Goal: Communication & Community: Answer question/provide support

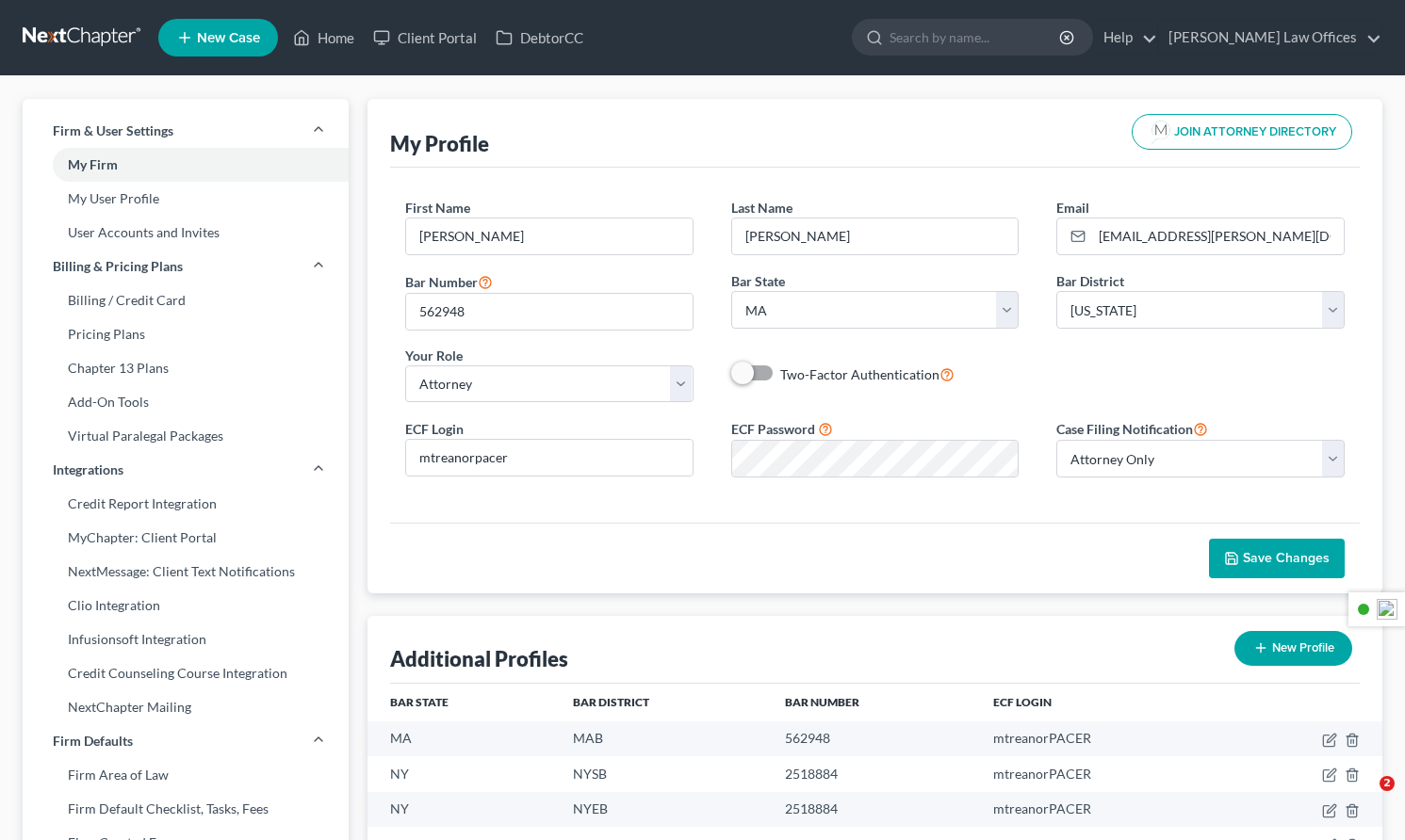
select select "22"
select select "39"
select select "attorney"
select select "0"
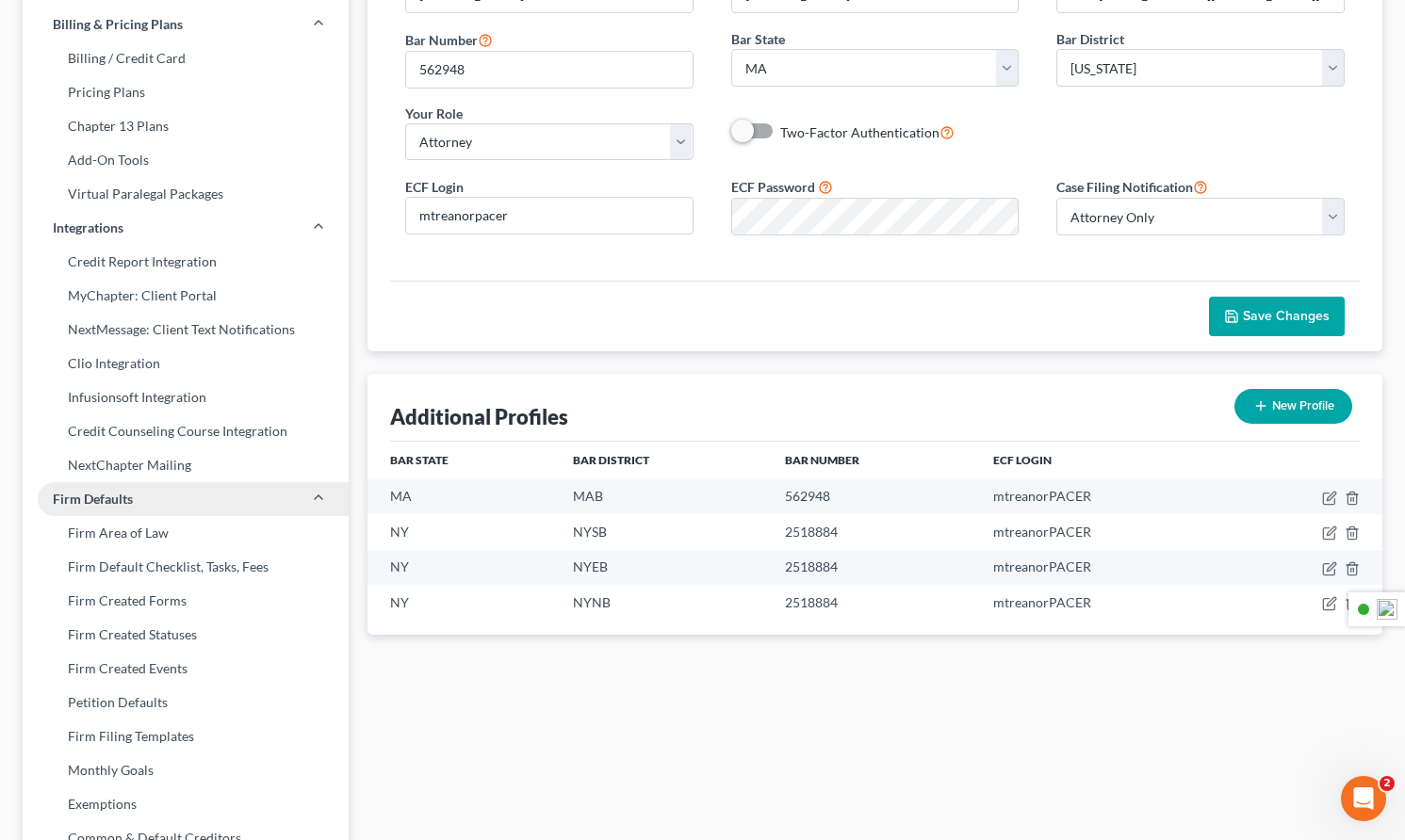
scroll to position [555, 0]
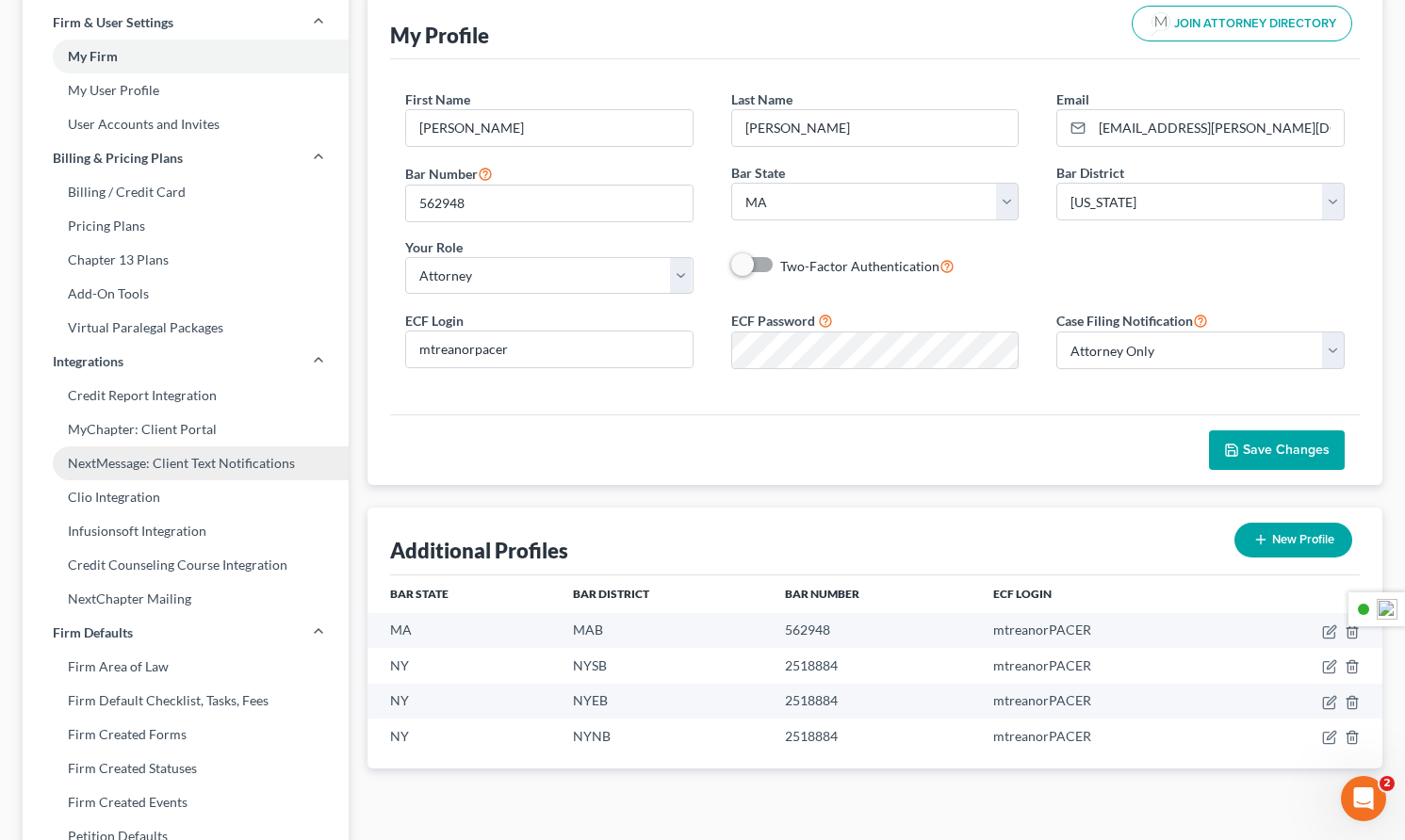
click at [138, 467] on link "NextMessage: Client Text Notifications" at bounding box center [186, 463] width 326 height 34
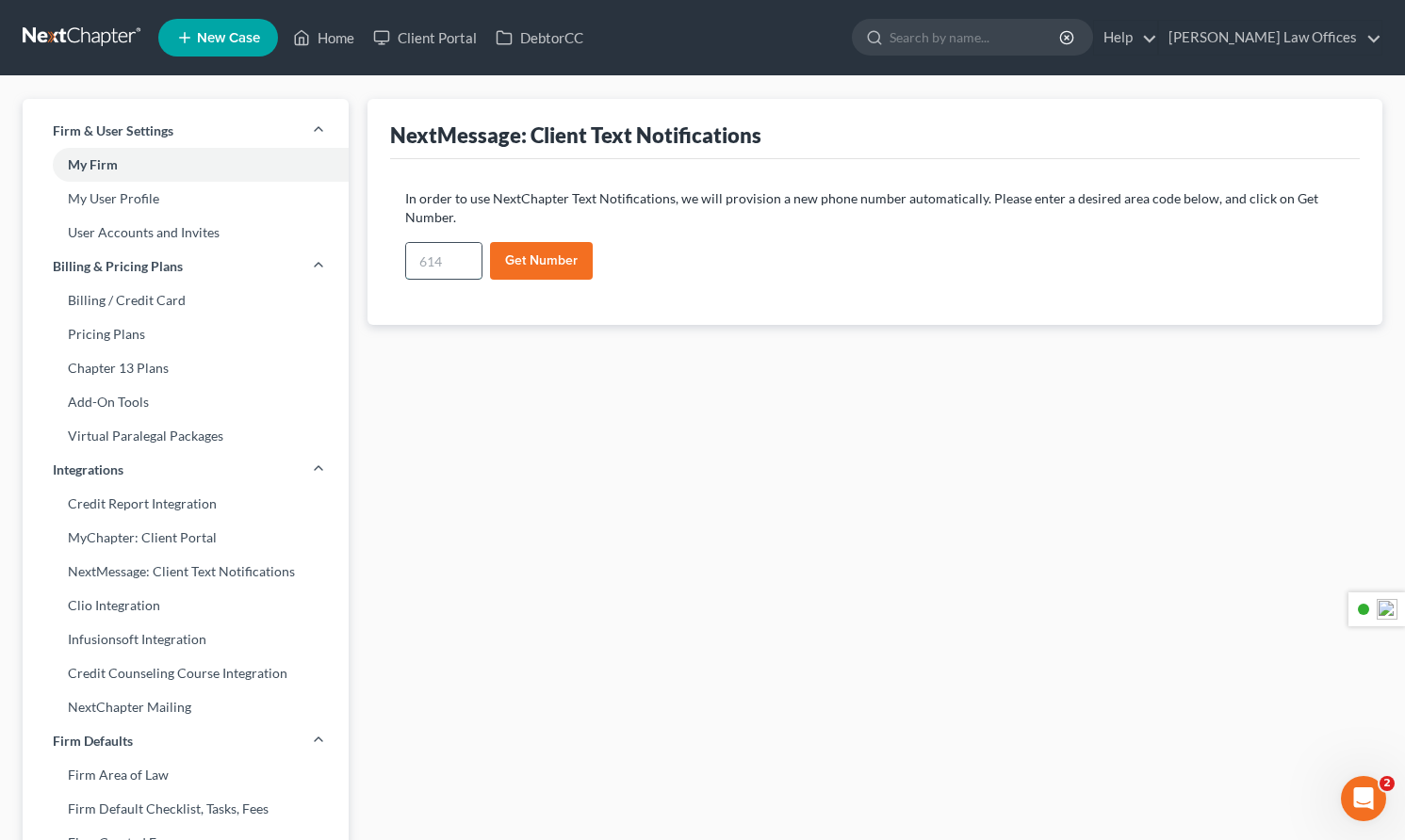
click at [457, 269] on input "text" at bounding box center [444, 261] width 75 height 36
click at [563, 268] on button "Get Number" at bounding box center [542, 261] width 103 height 38
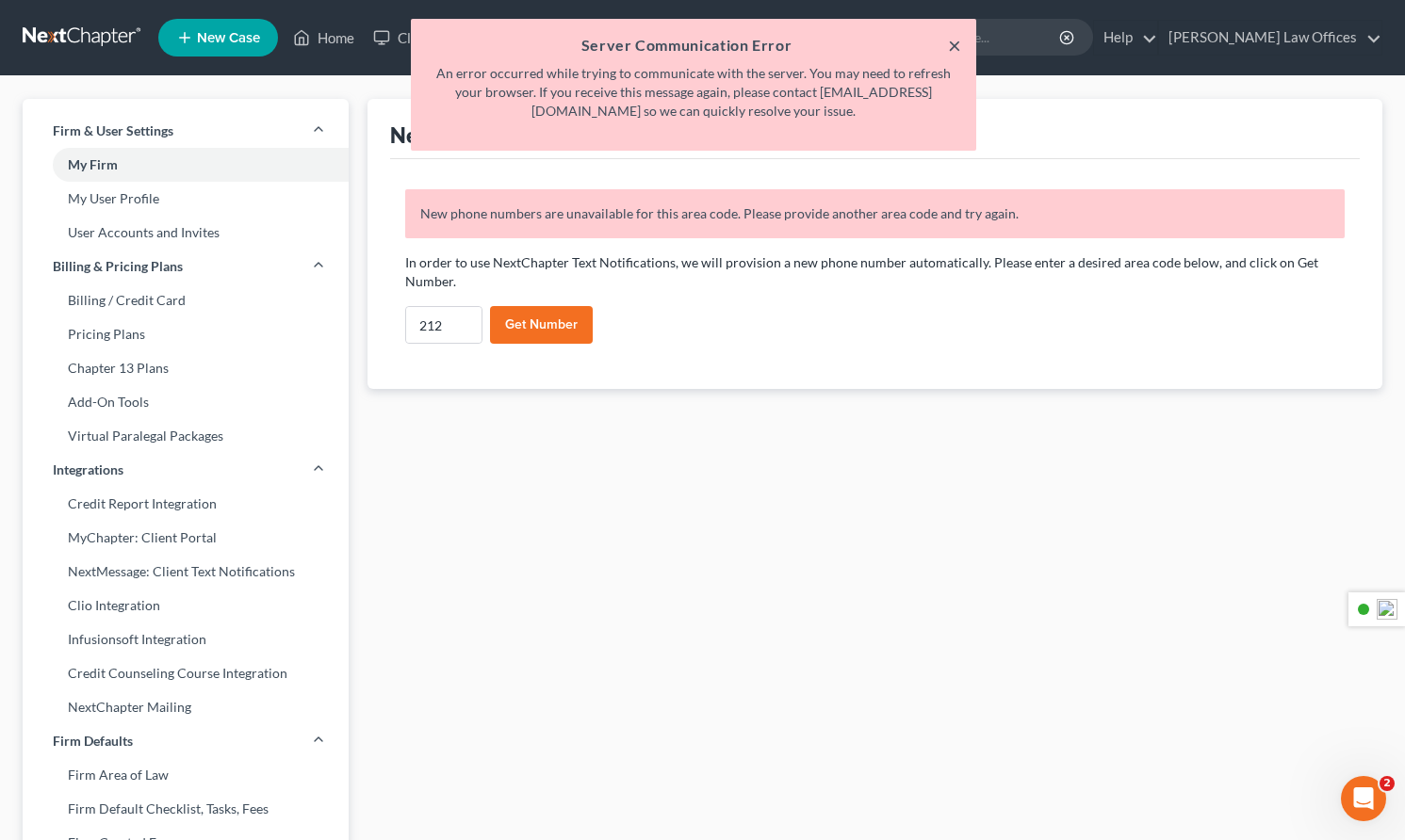
click at [958, 48] on button "×" at bounding box center [955, 46] width 13 height 23
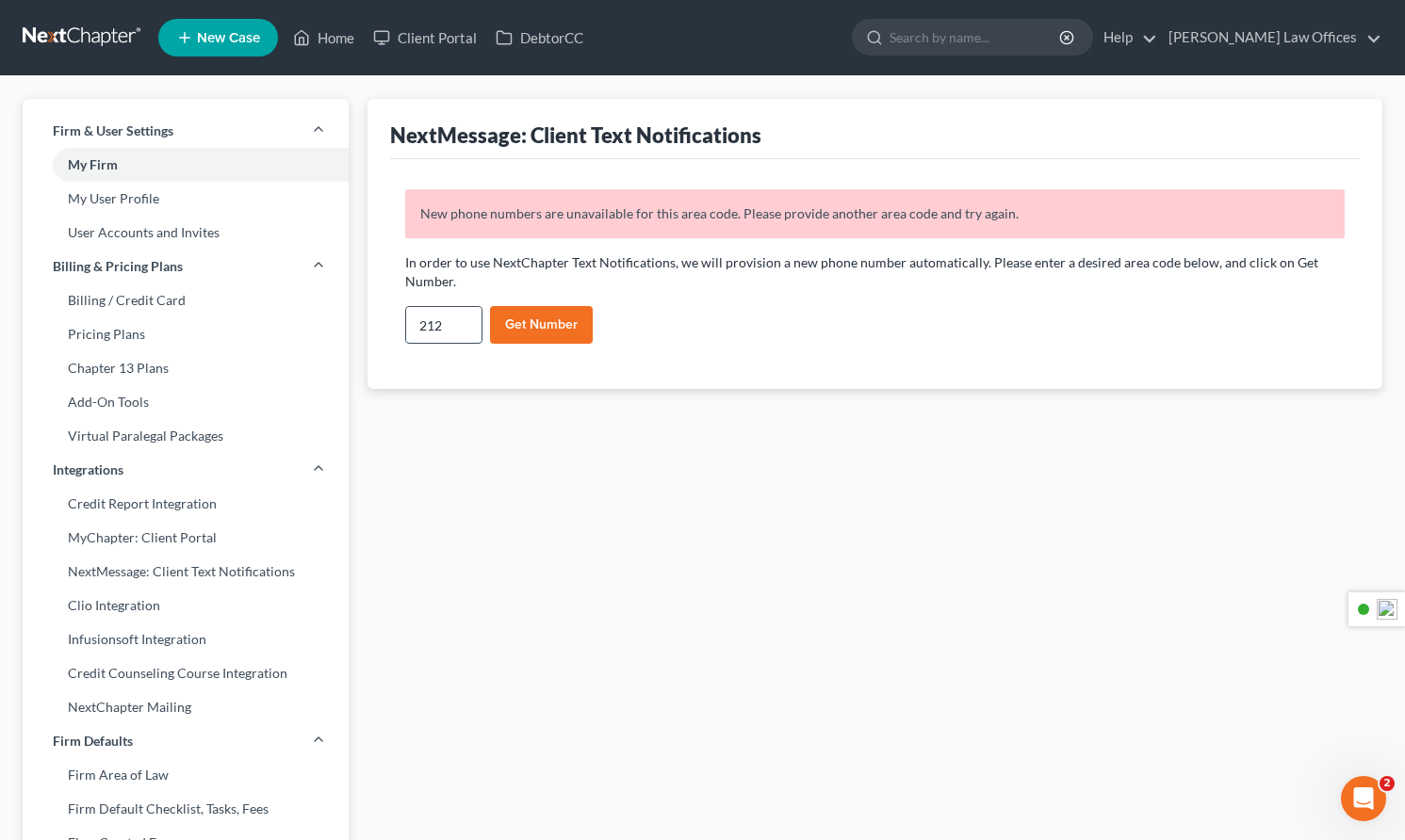
drag, startPoint x: 452, startPoint y: 324, endPoint x: 409, endPoint y: 327, distance: 43.1
click at [409, 327] on input "212" at bounding box center [444, 325] width 75 height 36
click at [532, 326] on button "Get Number" at bounding box center [542, 325] width 103 height 38
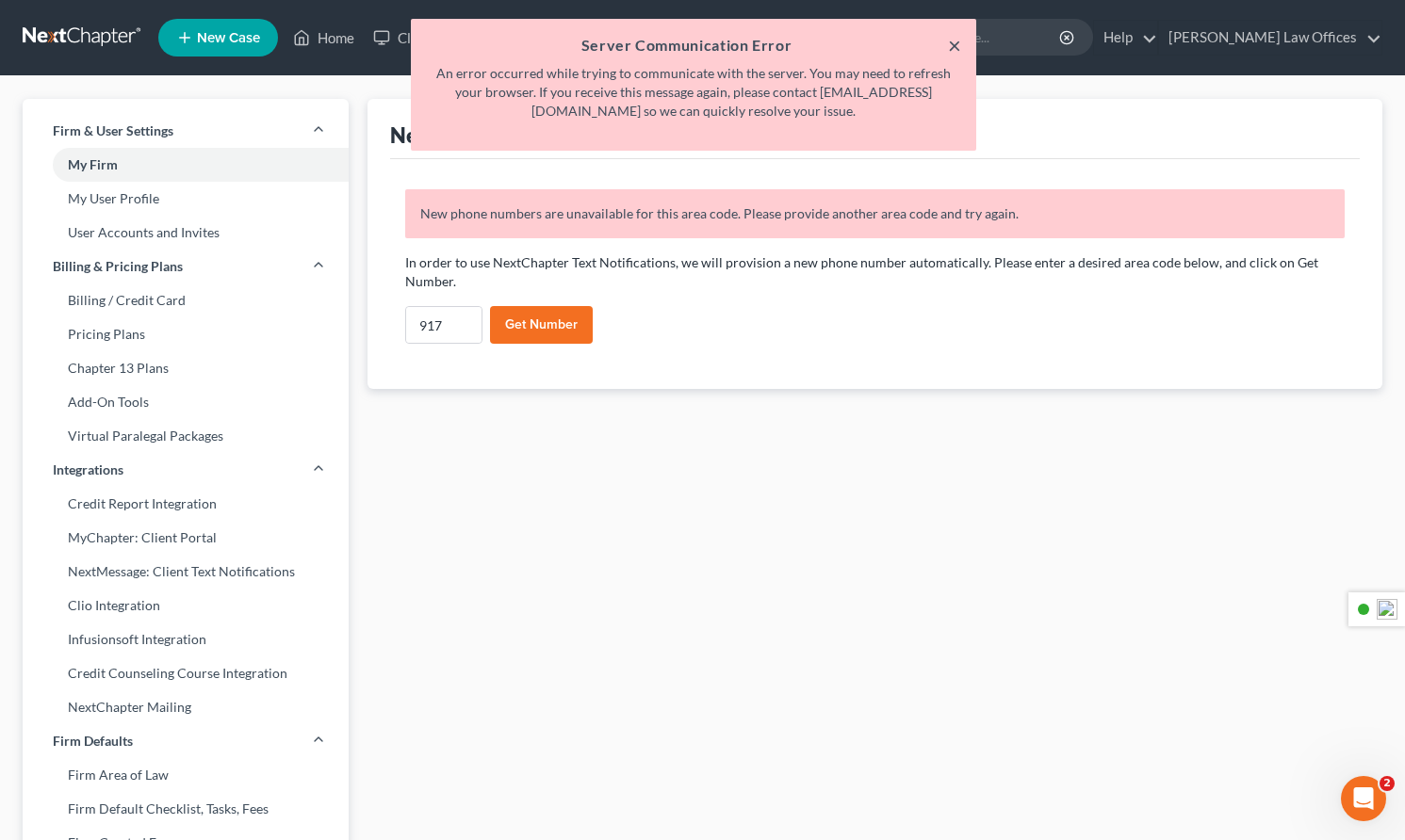
drag, startPoint x: 957, startPoint y: 43, endPoint x: 830, endPoint y: 104, distance: 140.9
click at [957, 43] on button "×" at bounding box center [955, 46] width 13 height 23
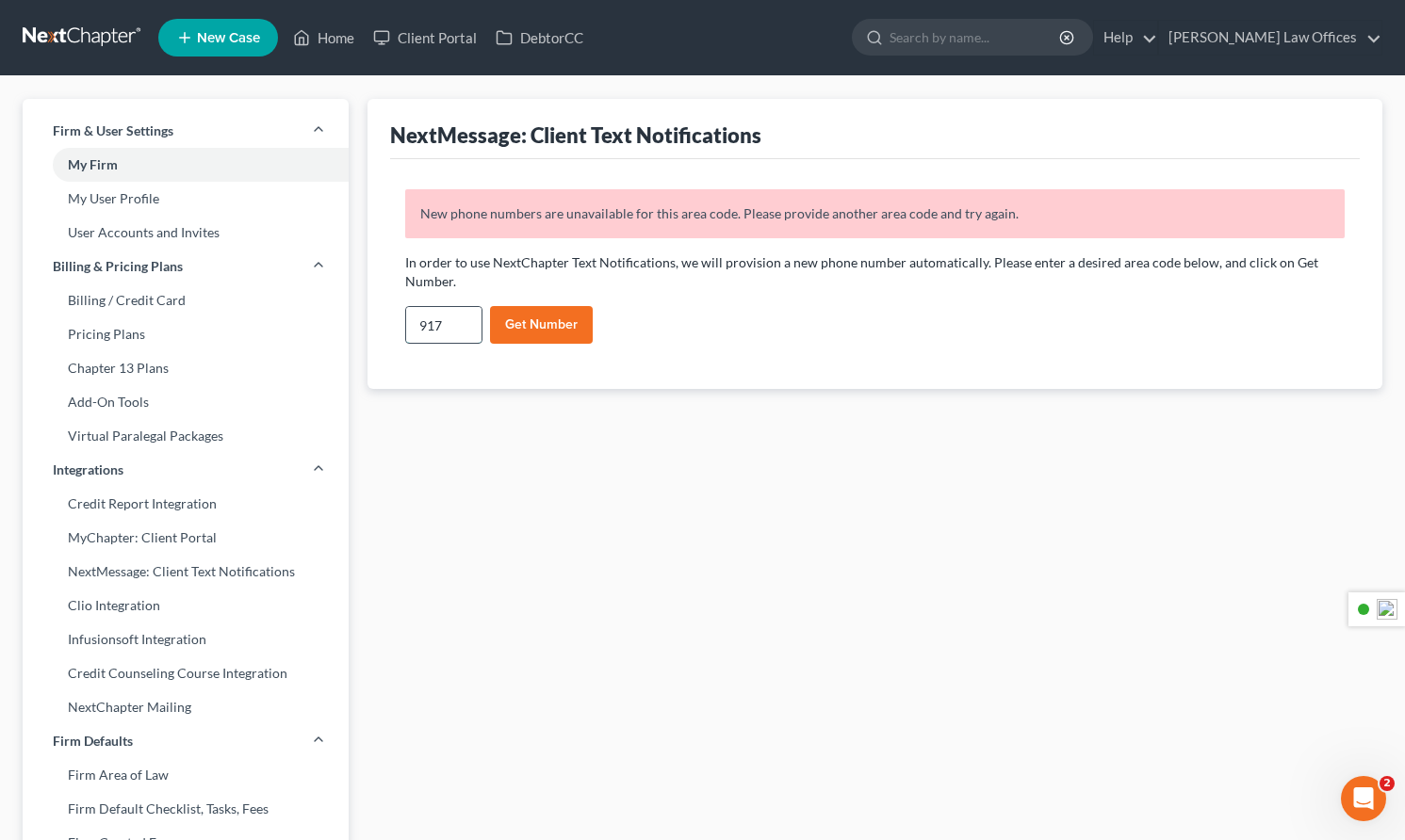
drag, startPoint x: 454, startPoint y: 324, endPoint x: 410, endPoint y: 330, distance: 44.4
click at [410, 330] on input "917" at bounding box center [444, 325] width 75 height 36
type input "646"
click at [552, 328] on button "Get Number" at bounding box center [542, 325] width 103 height 38
select select
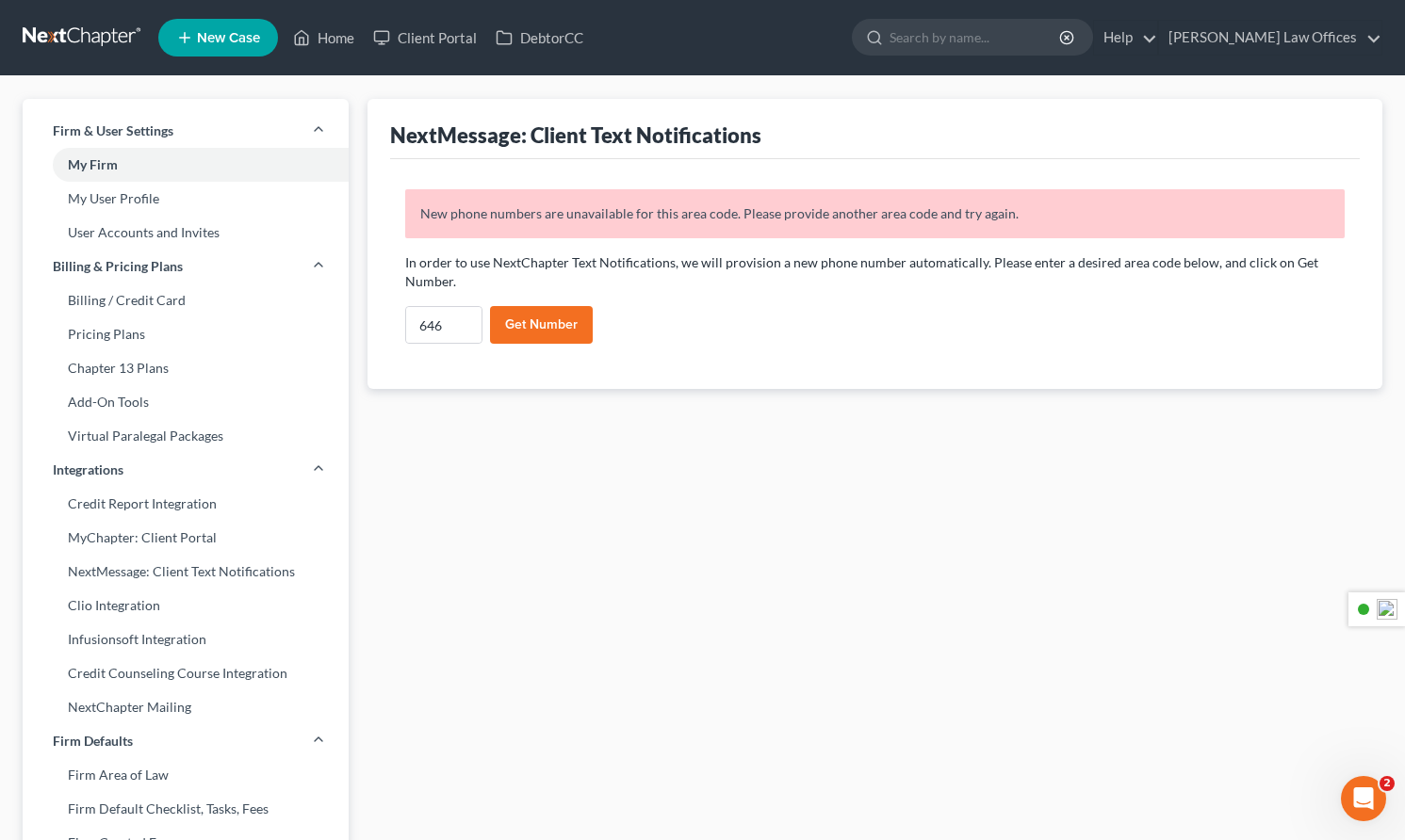
select select
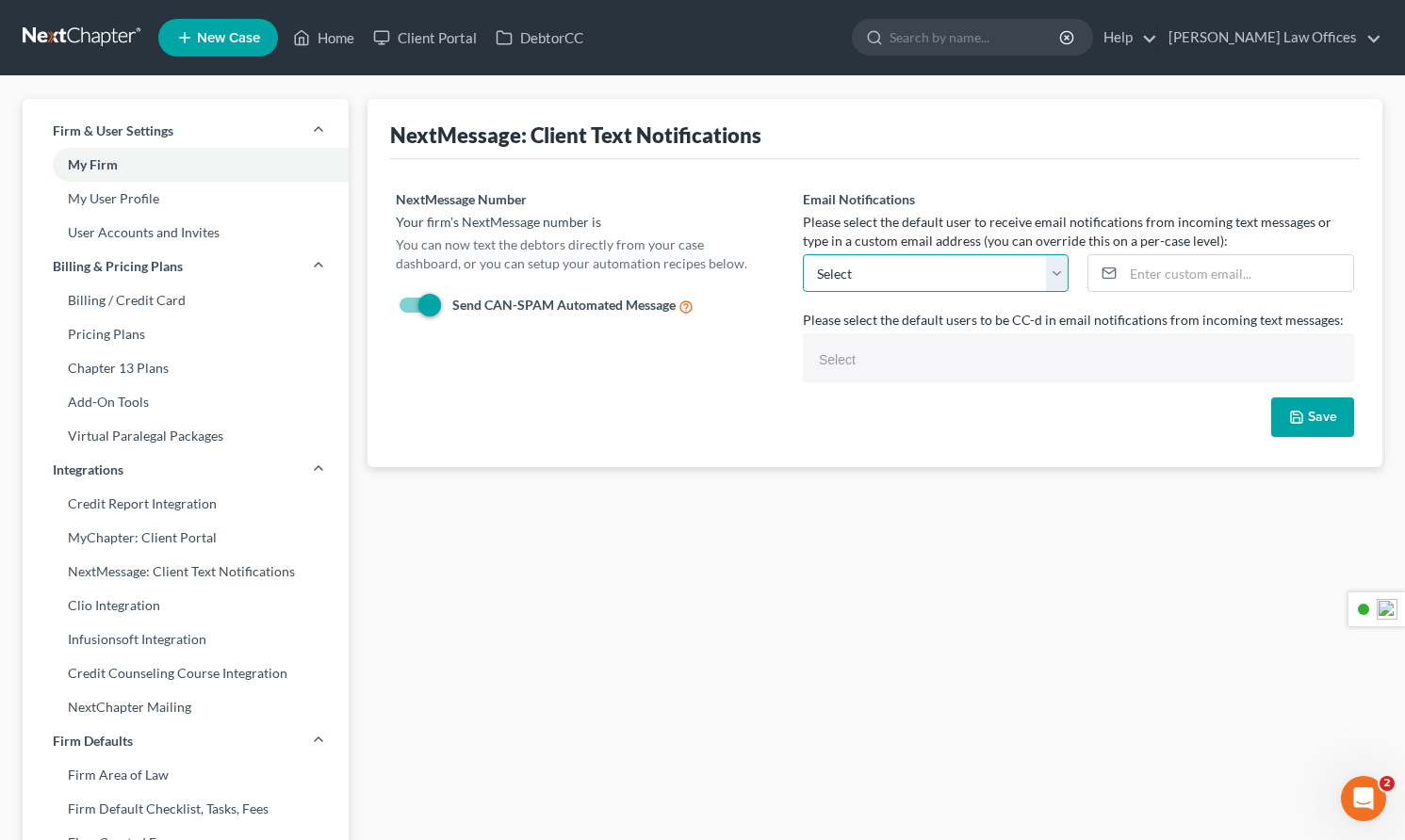
click at [1050, 277] on select "[EMAIL_ADDRESS][PERSON_NAME][DOMAIN_NAME] [EMAIL_ADDRESS][DOMAIN_NAME] Select" at bounding box center [937, 274] width 267 height 38
select select "0"
click at [803, 255] on select "[EMAIL_ADDRESS][PERSON_NAME][DOMAIN_NAME] [EMAIL_ADDRESS][DOMAIN_NAME] Select" at bounding box center [937, 274] width 267 height 38
click at [1315, 410] on button "Save" at bounding box center [1312, 417] width 83 height 39
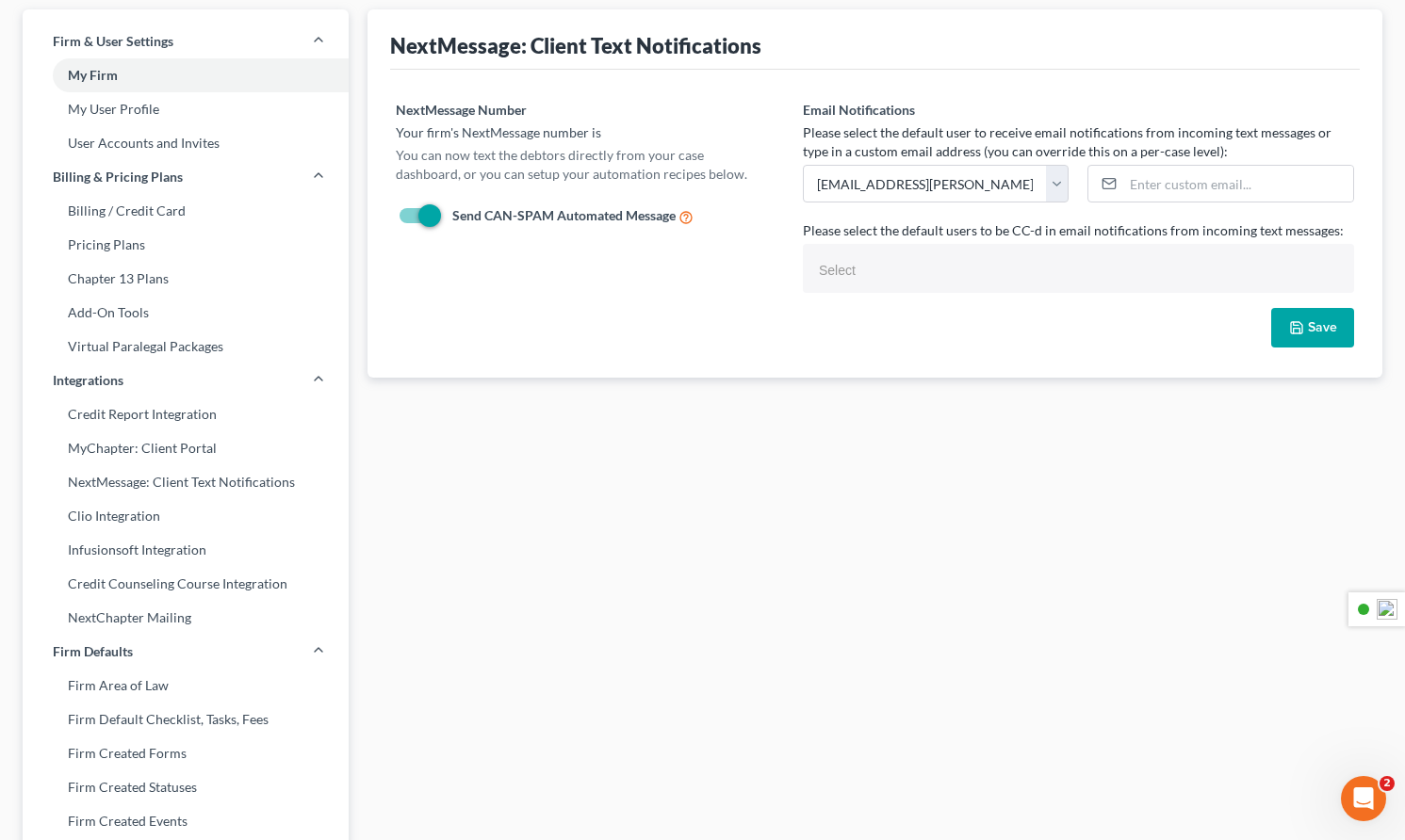
scroll to position [92, 0]
click at [148, 109] on link "My User Profile" at bounding box center [186, 108] width 326 height 34
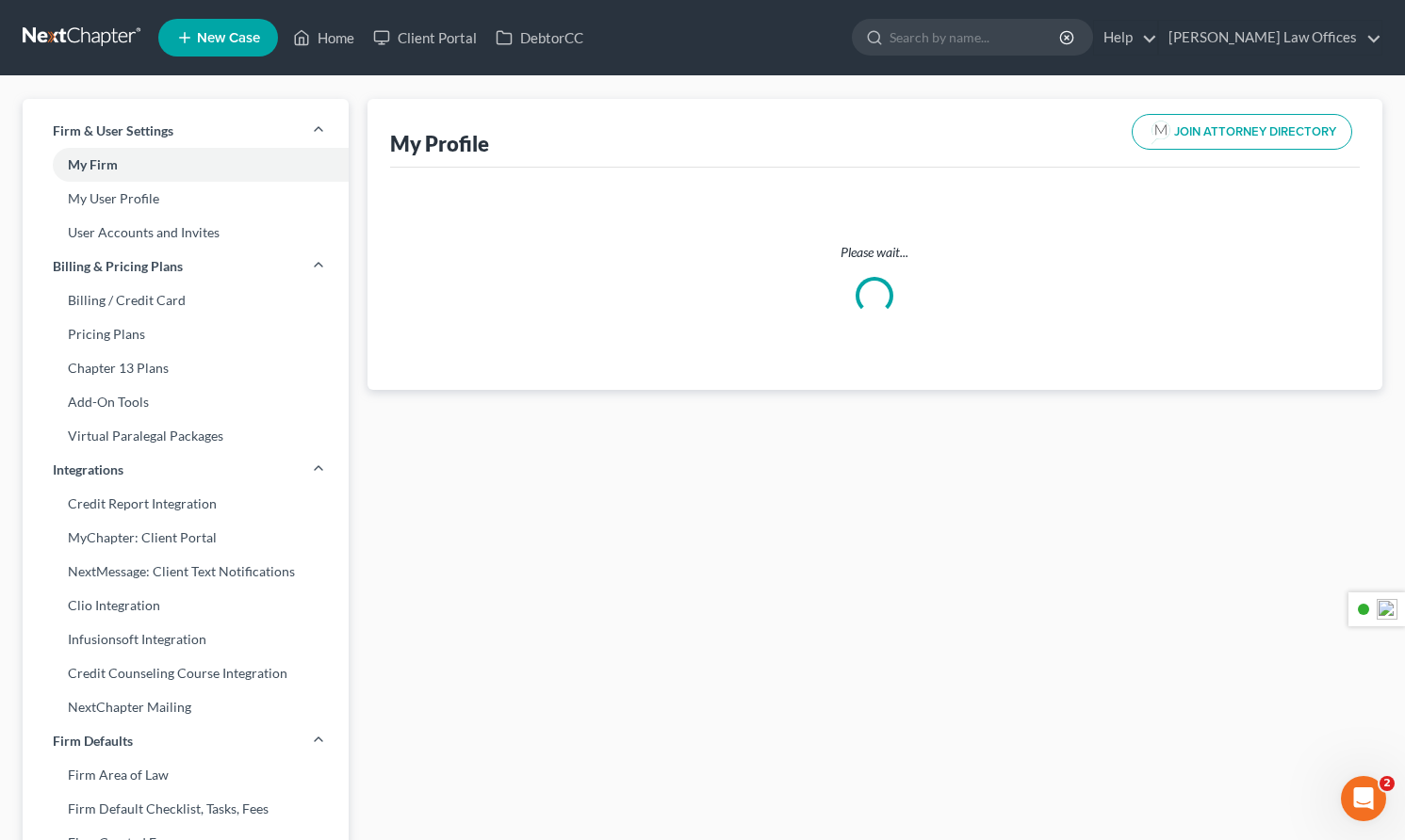
select select "22"
select select "39"
select select "attorney"
select select "0"
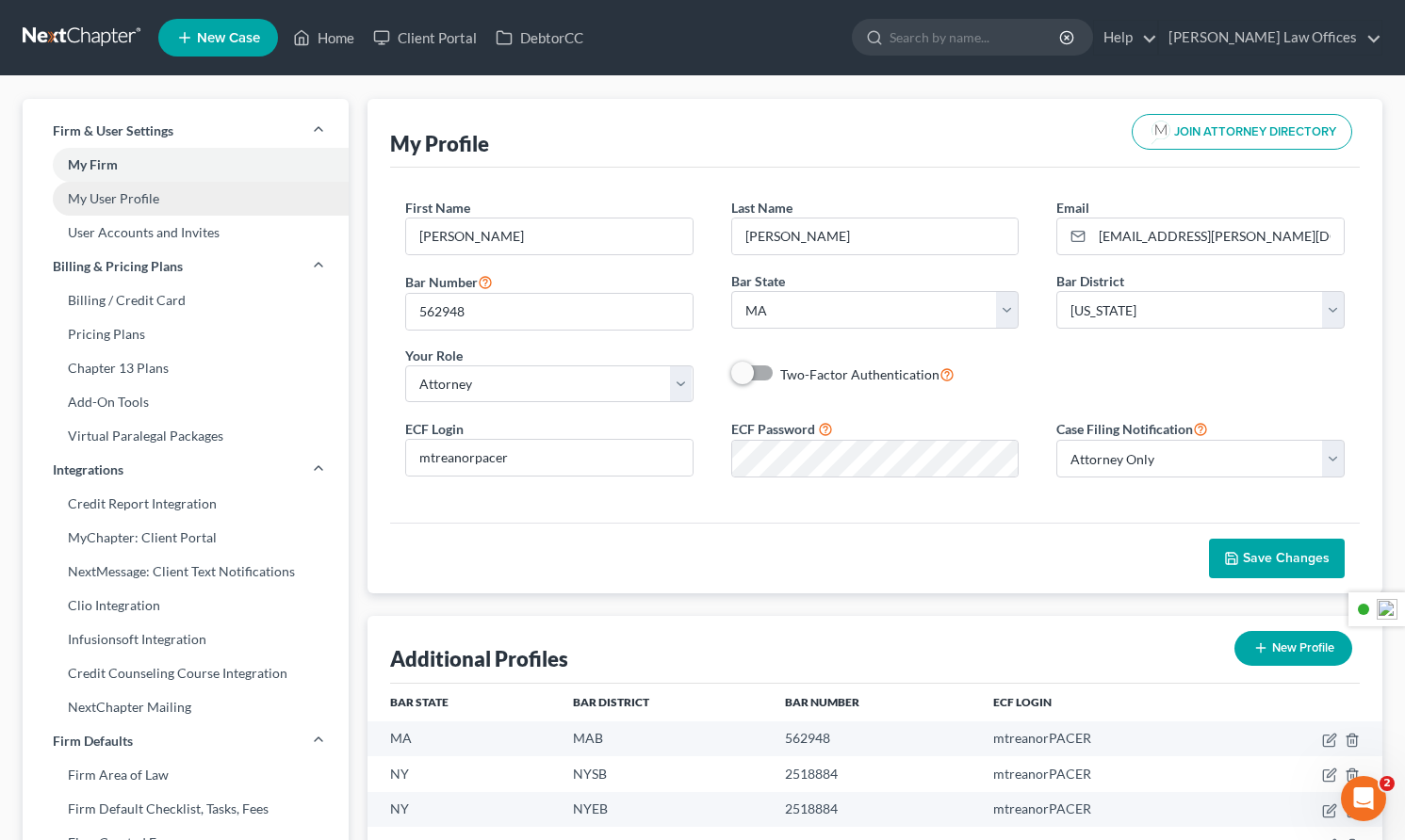
click at [130, 198] on link "My User Profile" at bounding box center [186, 199] width 326 height 34
click at [198, 207] on link "My User Profile" at bounding box center [186, 199] width 326 height 34
click at [149, 203] on link "My User Profile" at bounding box center [186, 199] width 326 height 34
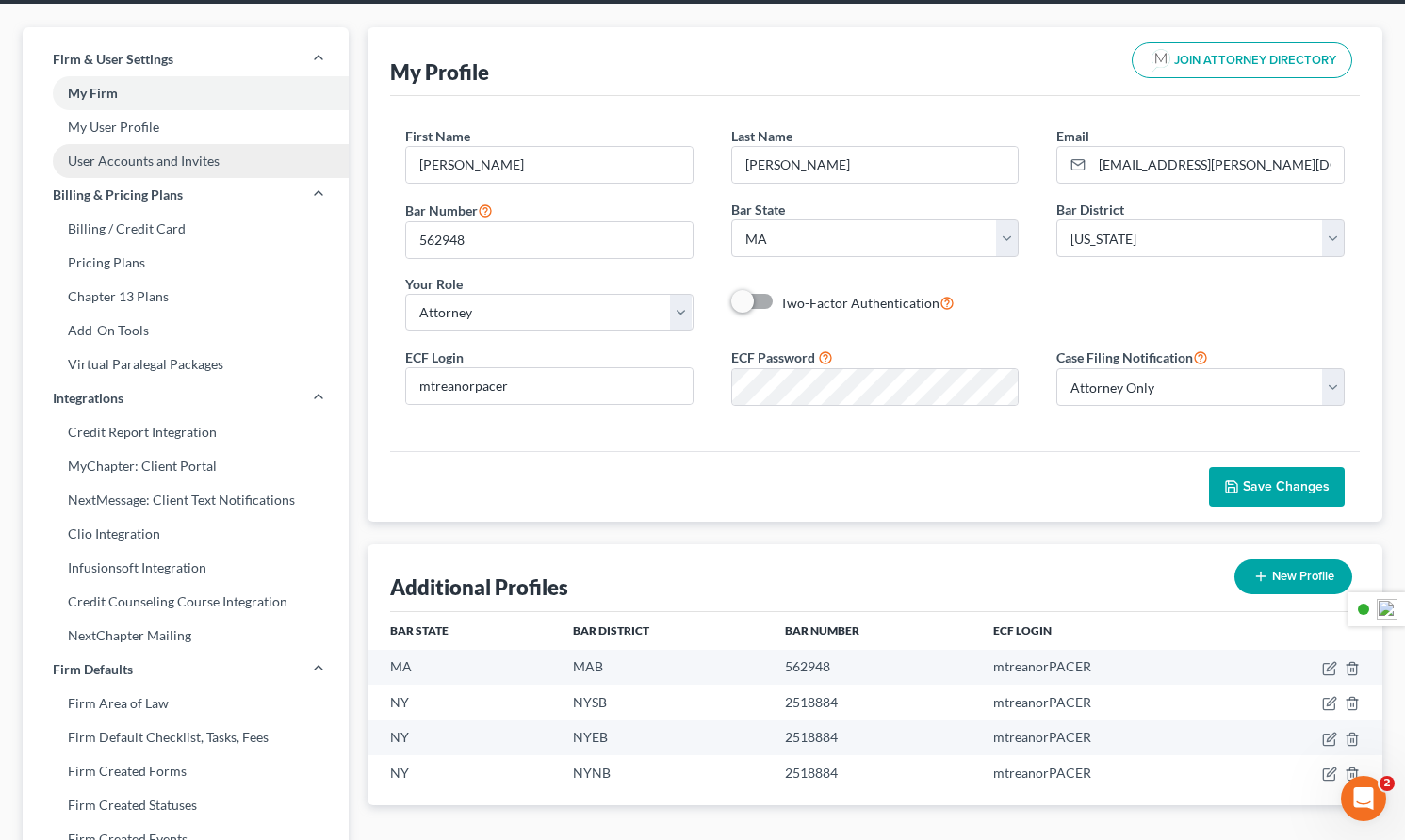
click at [133, 156] on link "User Accounts and Invites" at bounding box center [186, 161] width 326 height 34
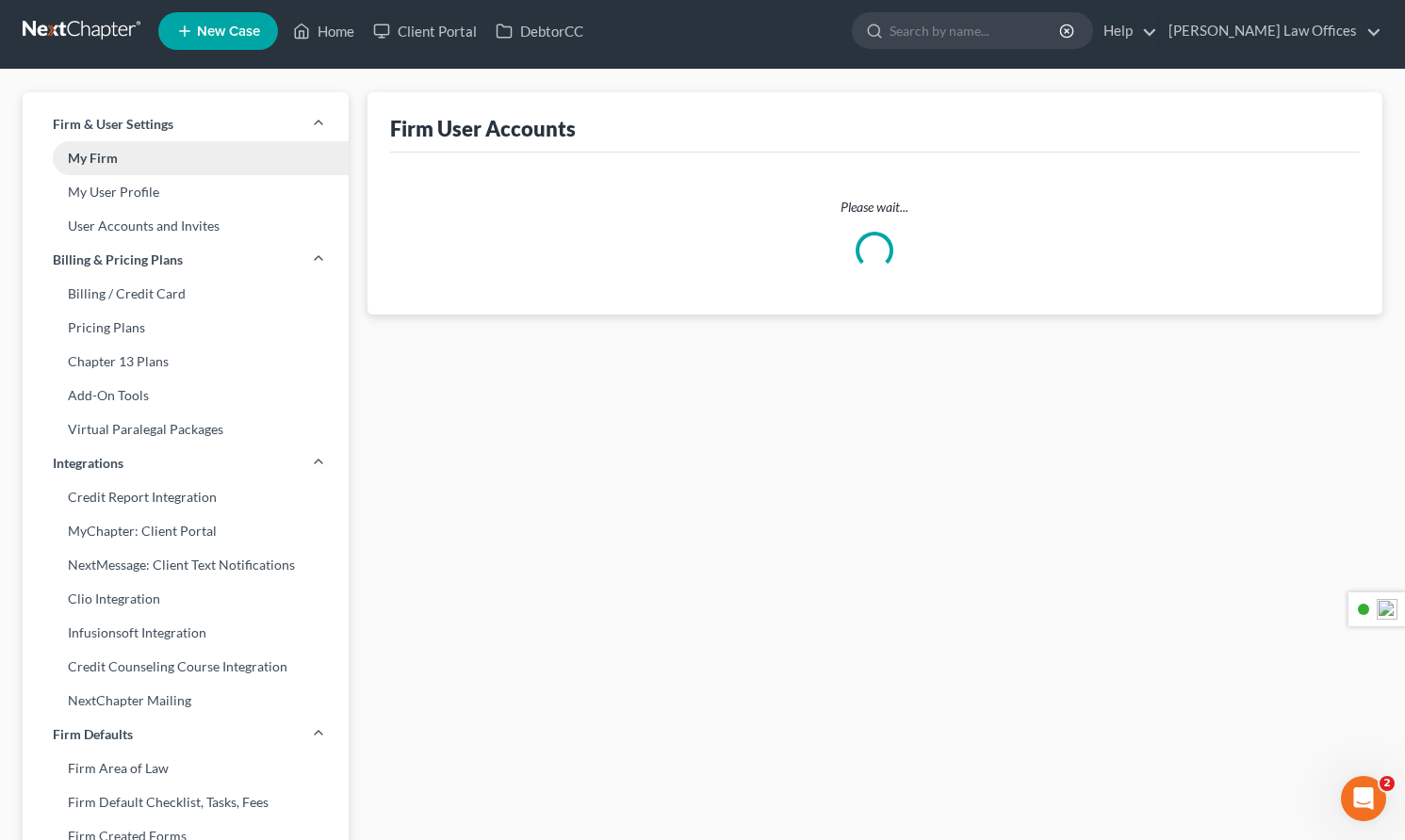
select select "0"
select select "2"
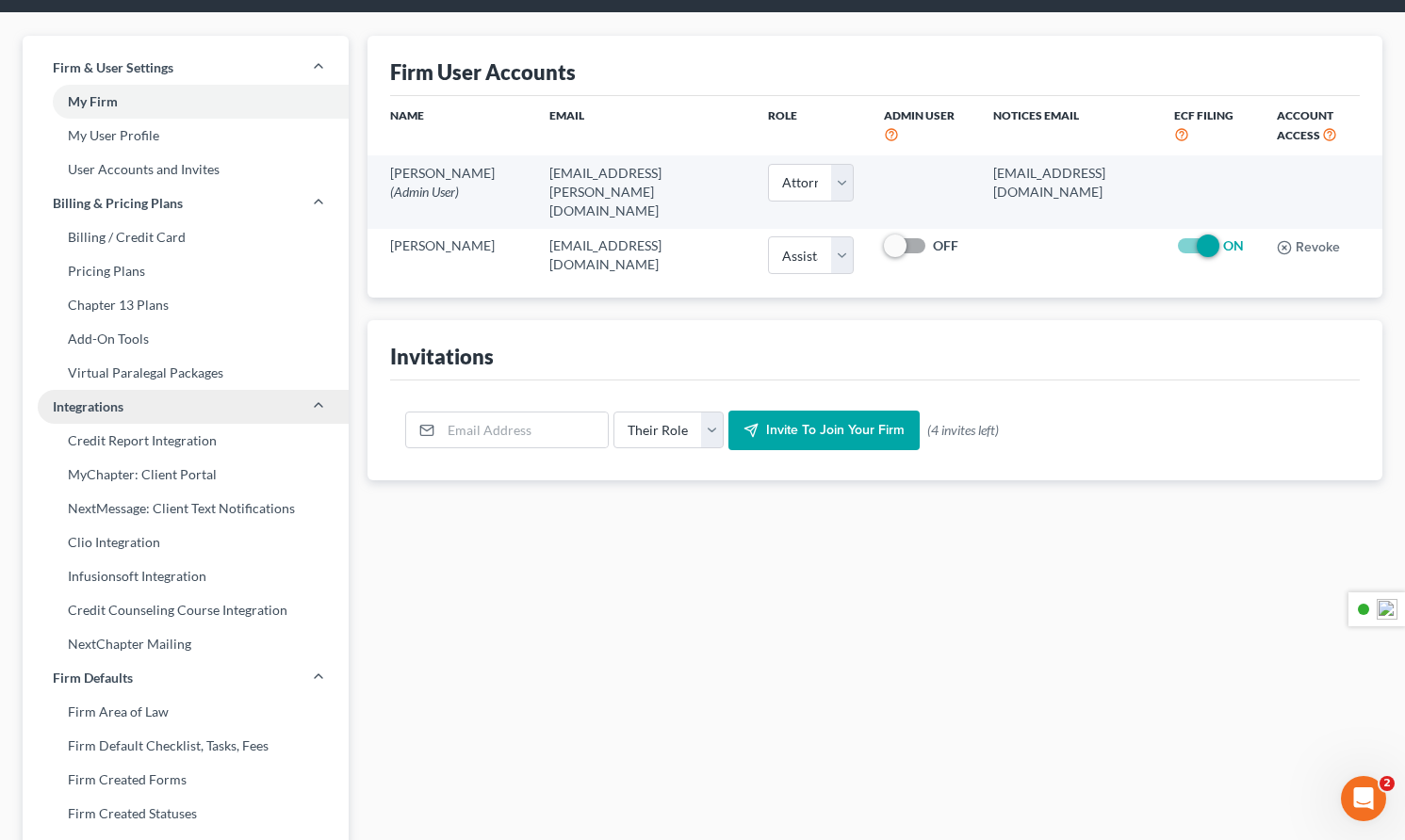
scroll to position [177, 0]
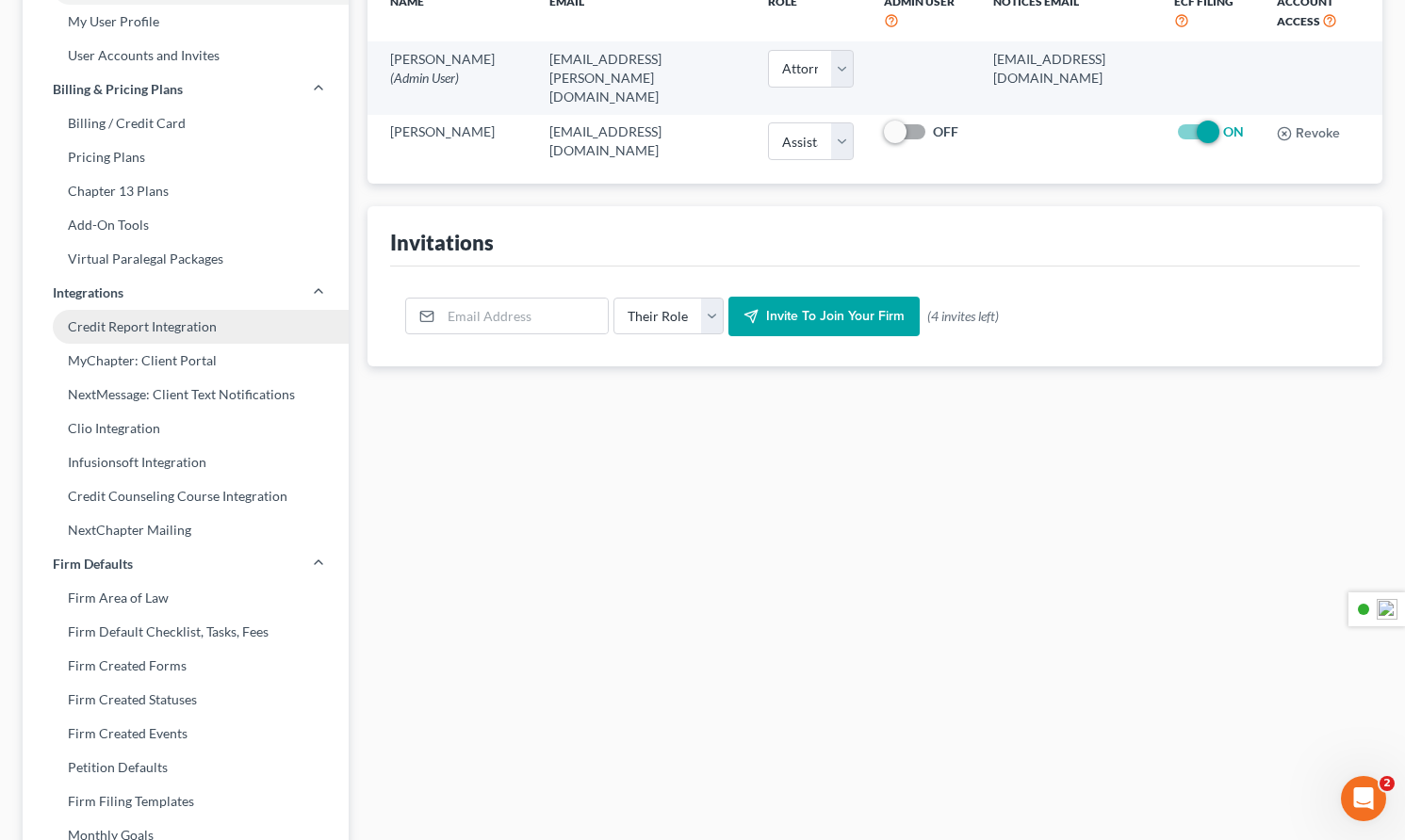
click at [154, 333] on link "Credit Report Integration" at bounding box center [186, 327] width 326 height 34
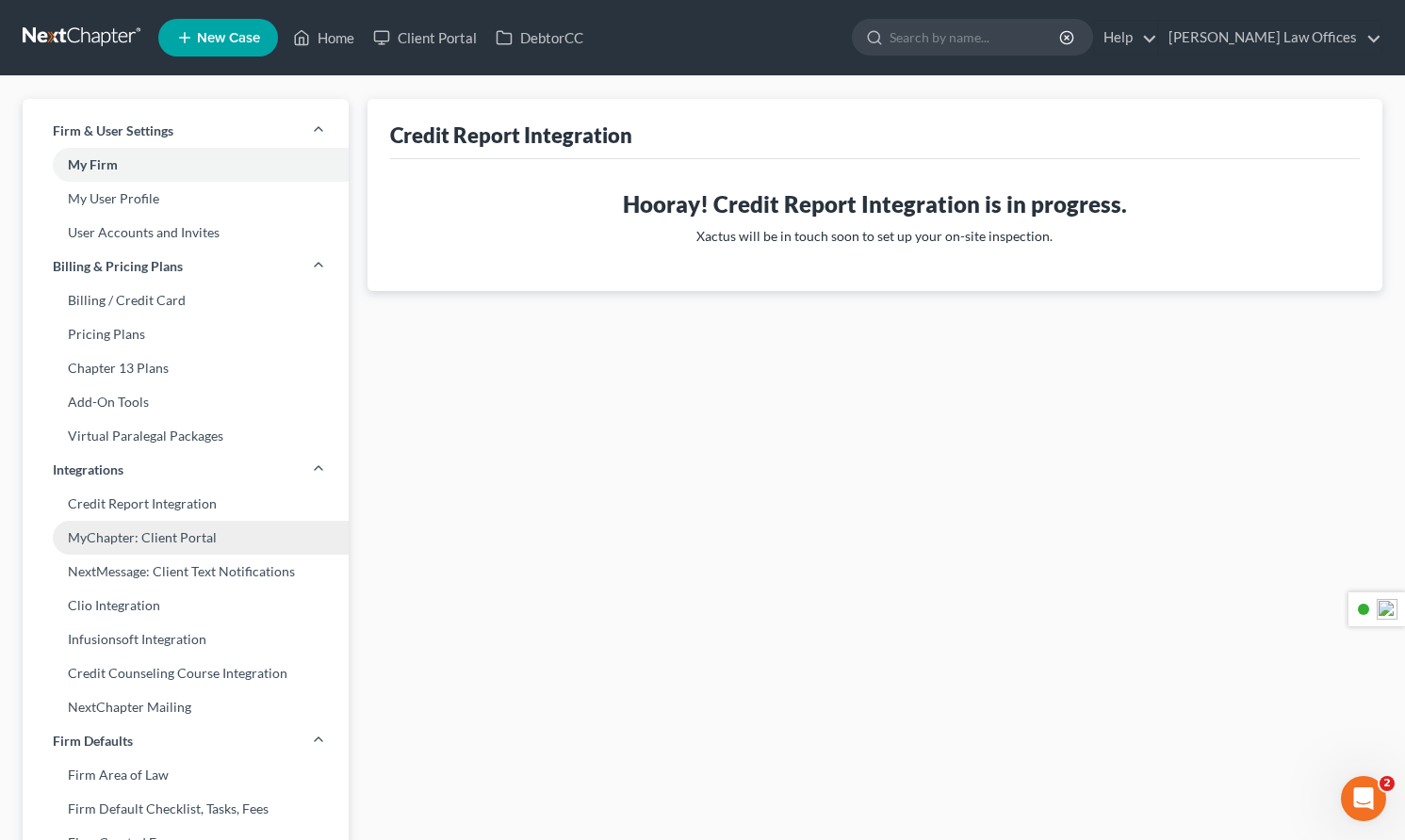
click at [169, 531] on link "MyChapter: Client Portal" at bounding box center [186, 538] width 326 height 34
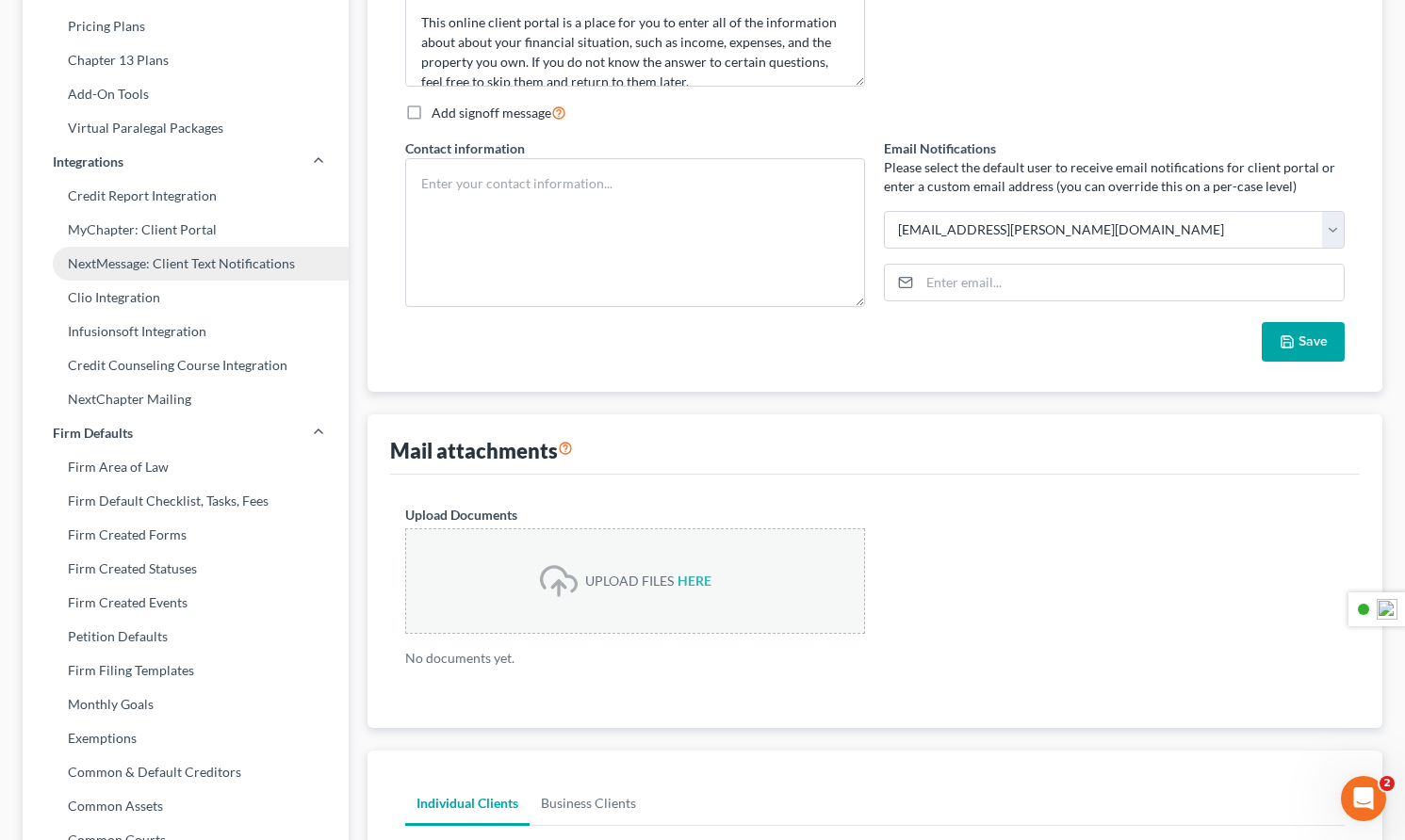
scroll to position [310, 0]
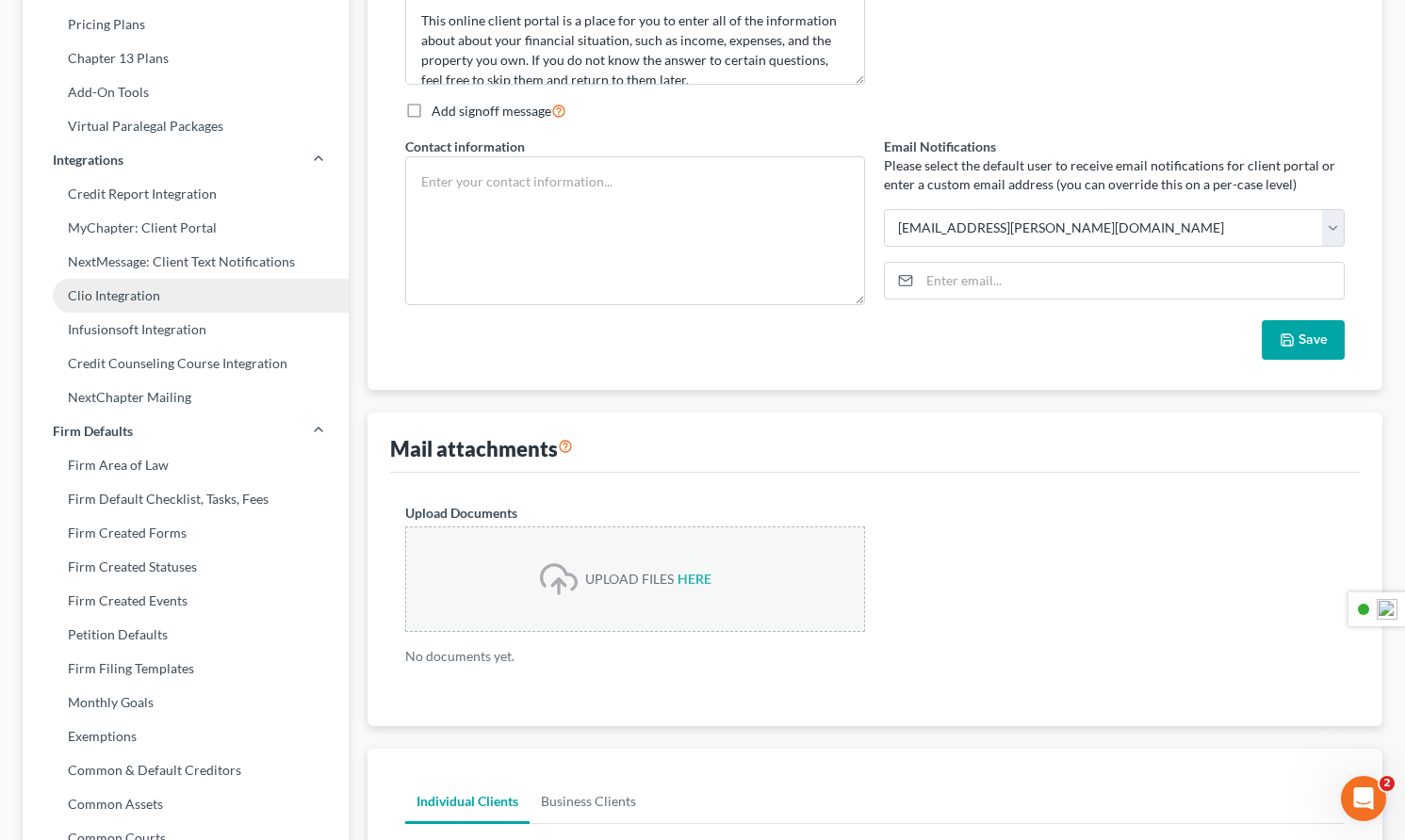
click at [117, 298] on link "Clio Integration" at bounding box center [186, 296] width 326 height 34
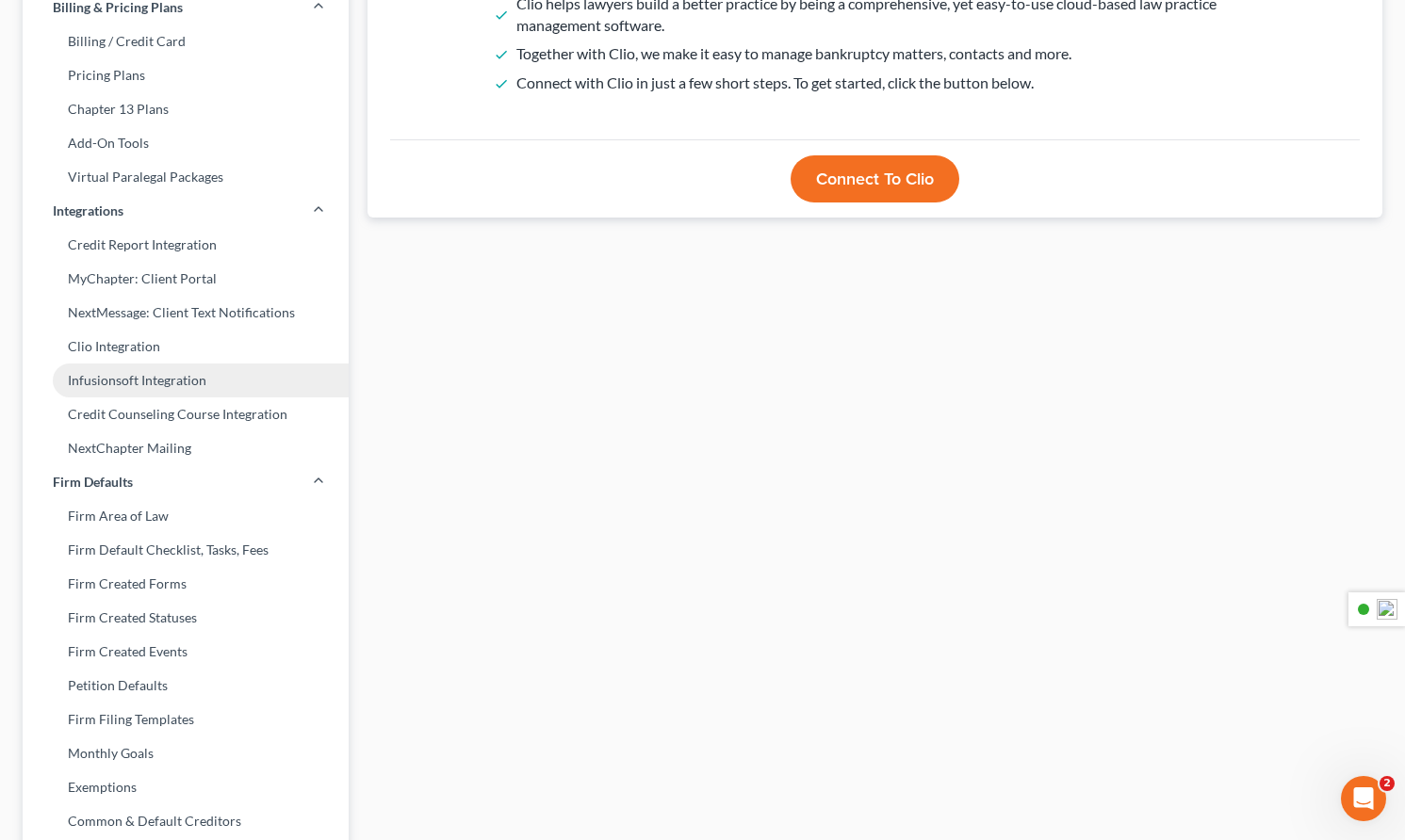
click at [119, 381] on link "Infusionsoft Integration" at bounding box center [186, 380] width 326 height 34
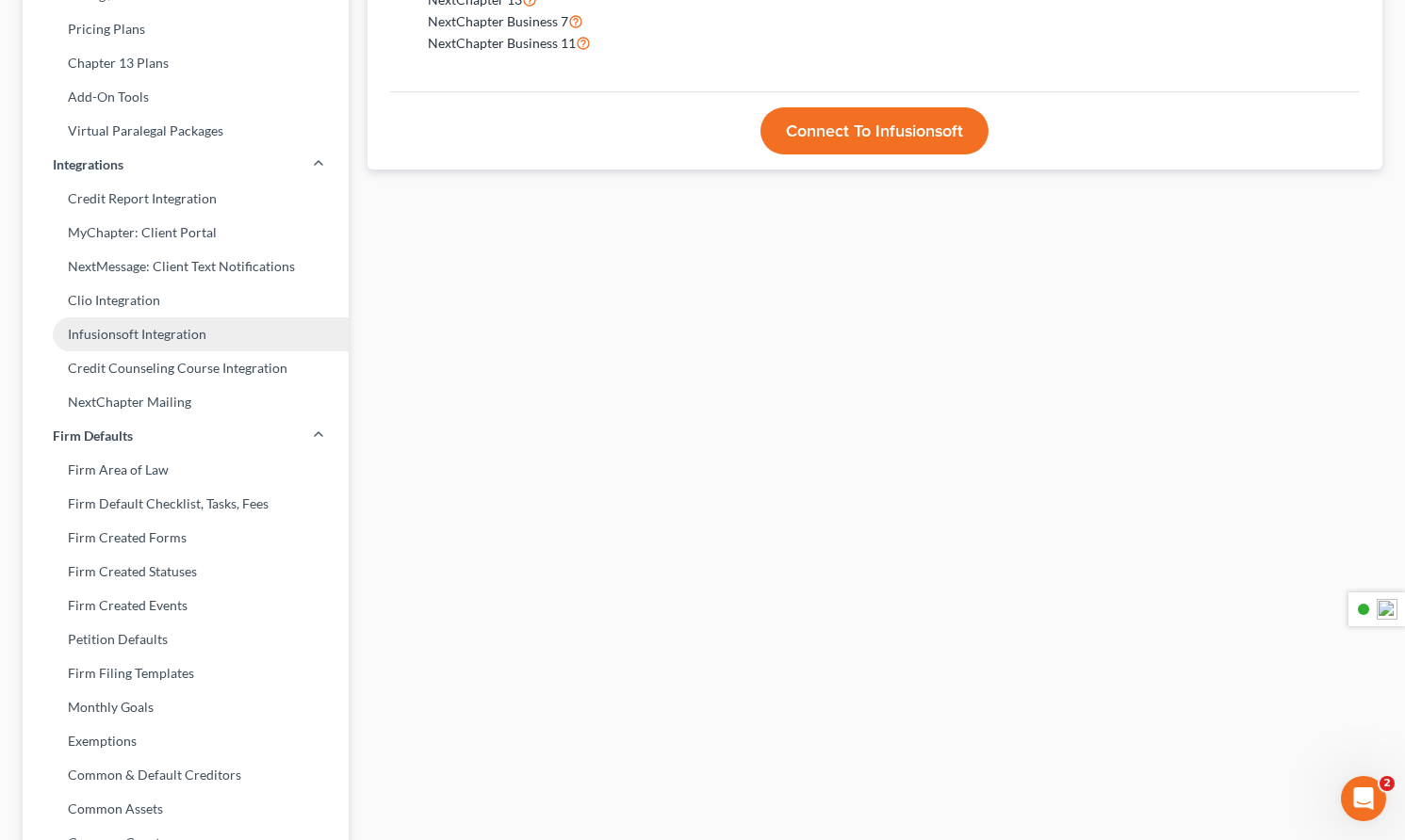
scroll to position [309, 0]
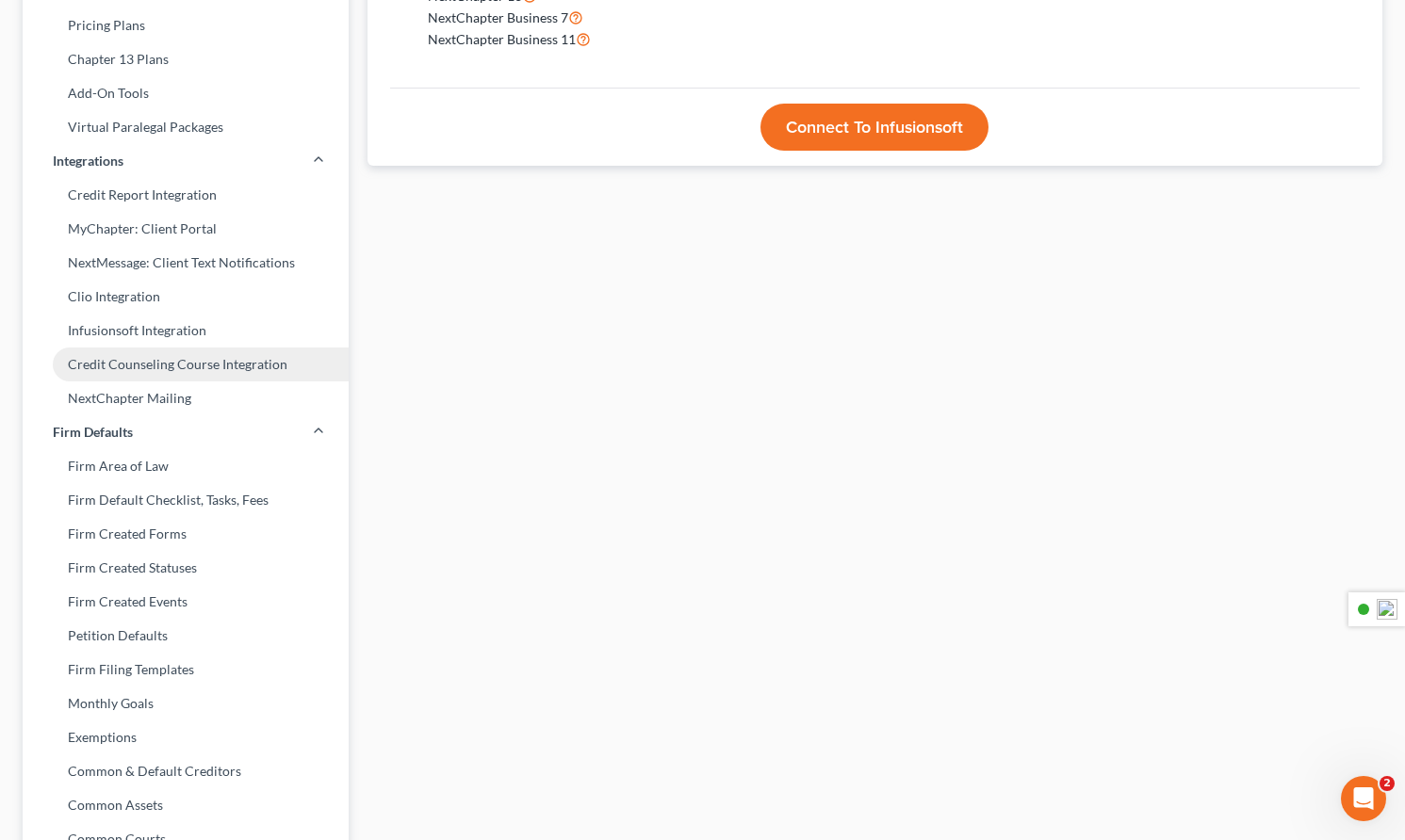
click at [146, 365] on link "Credit Counseling Course Integration" at bounding box center [186, 364] width 326 height 34
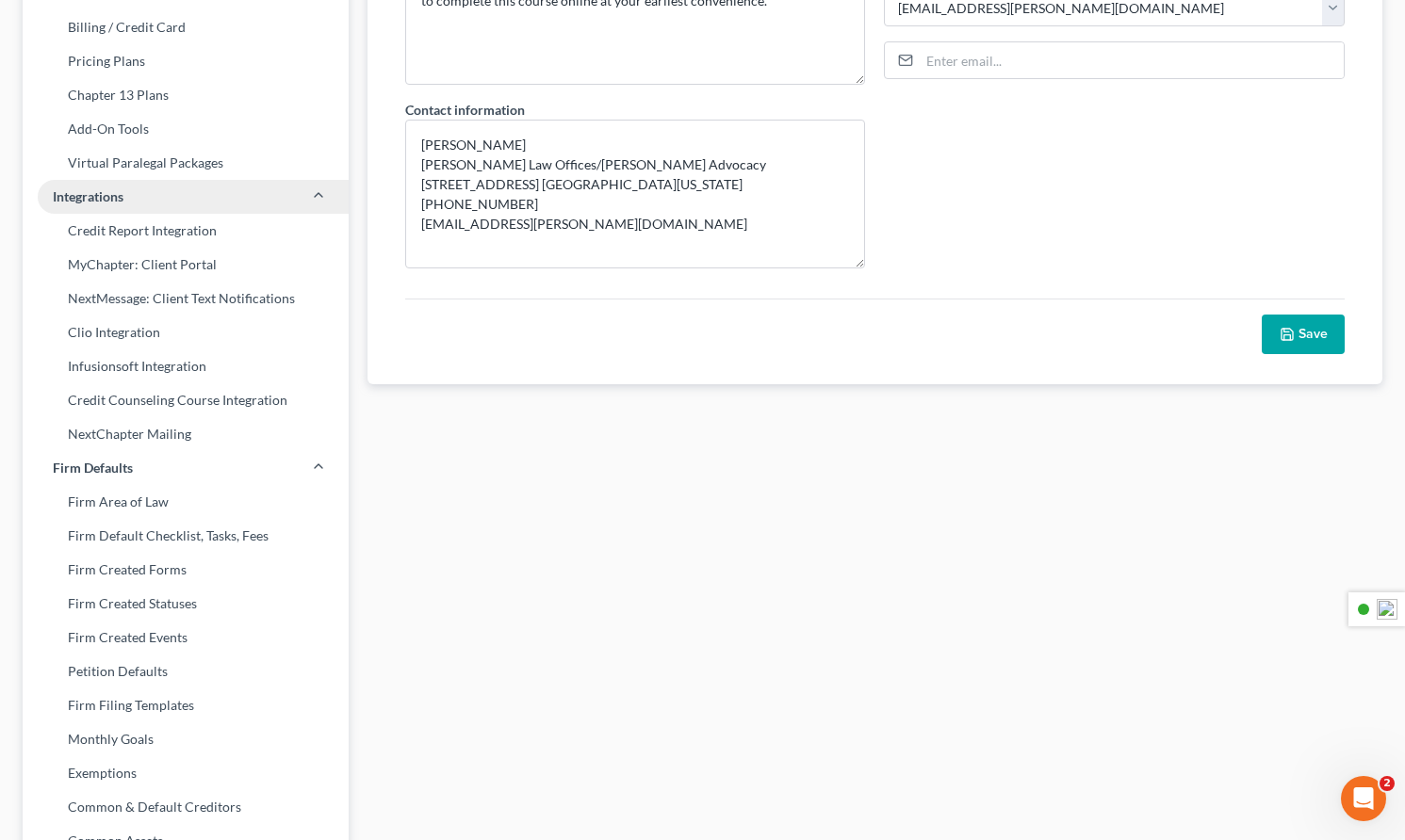
scroll to position [272, 0]
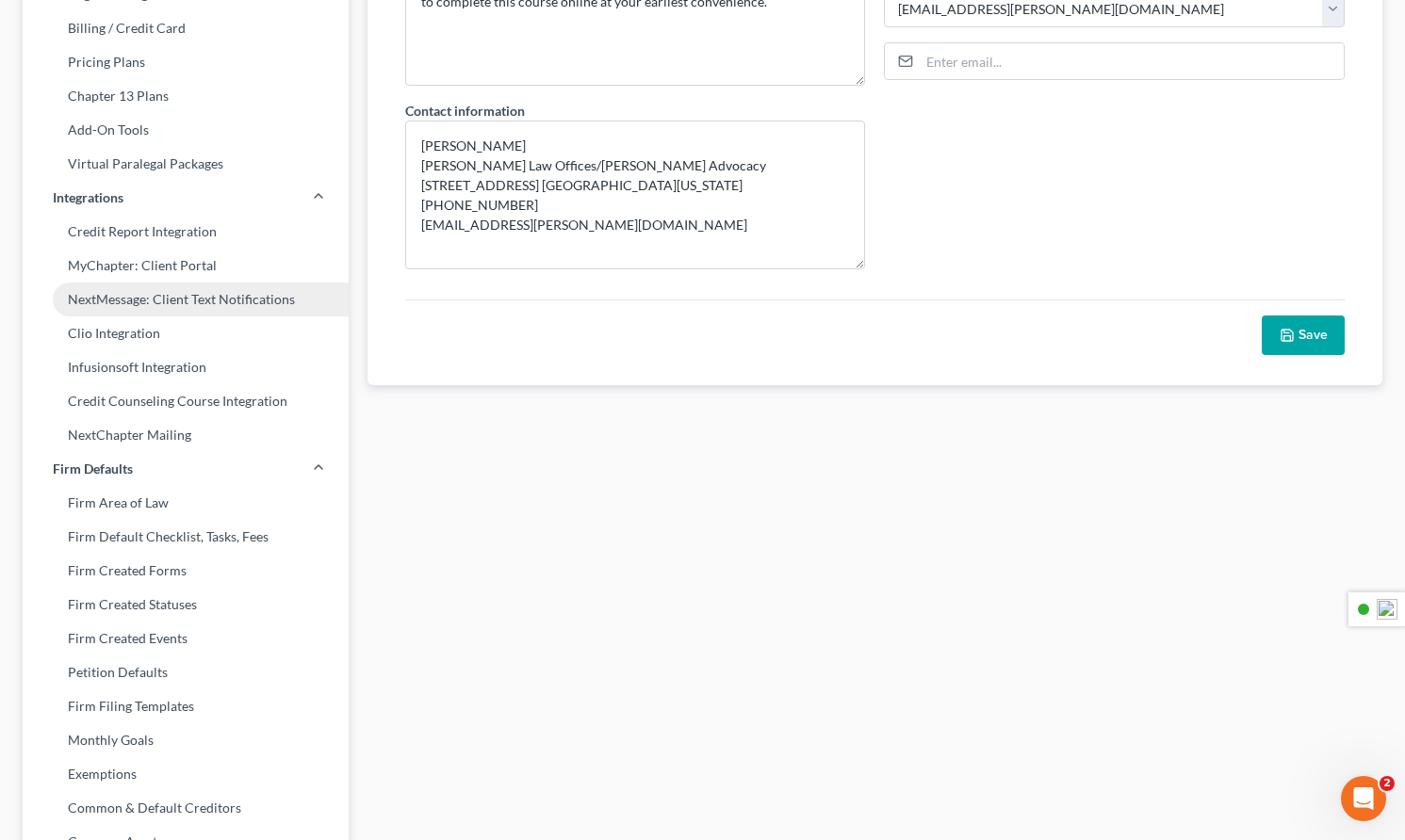
click at [161, 299] on link "NextMessage: Client Text Notifications" at bounding box center [186, 299] width 326 height 34
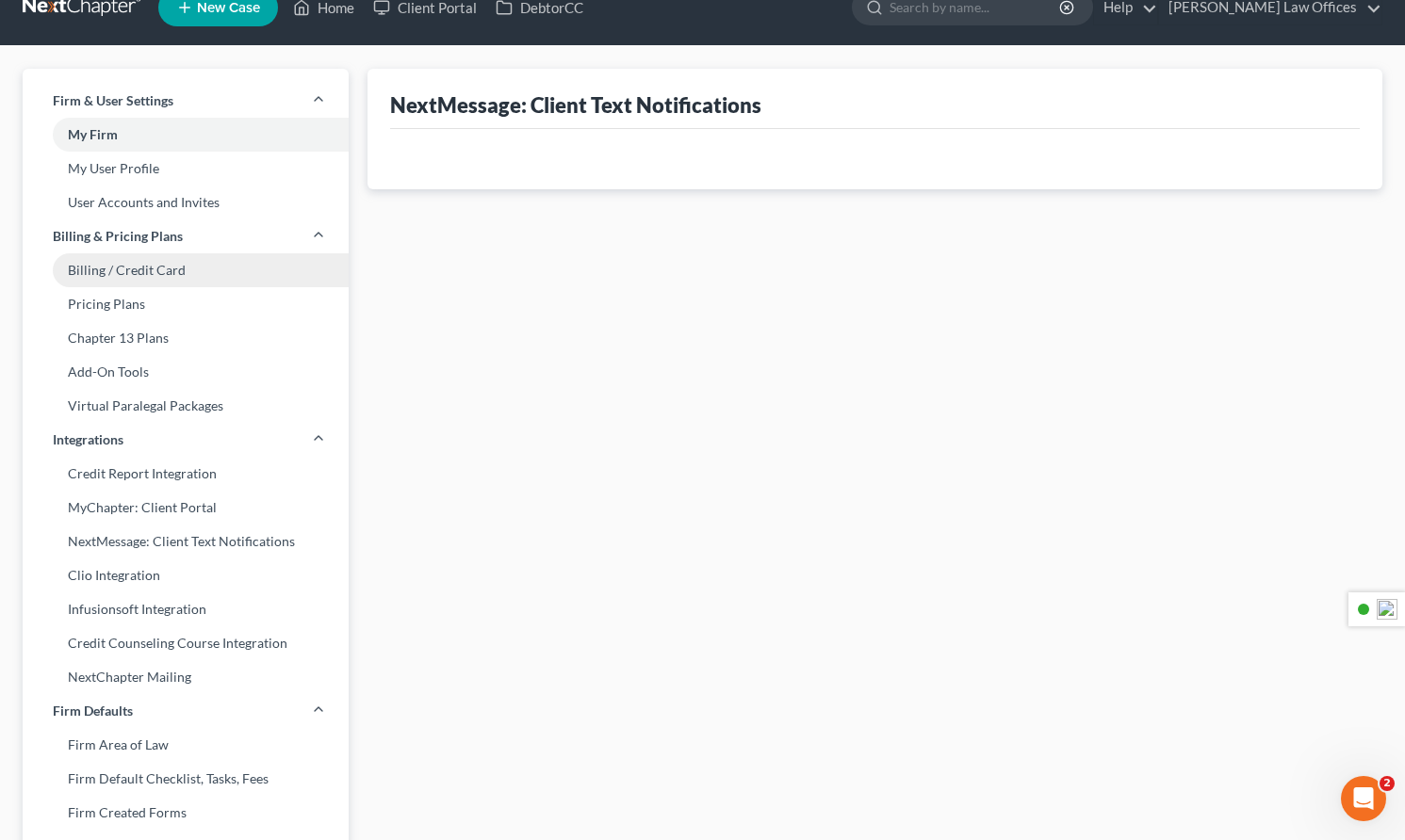
scroll to position [3, 0]
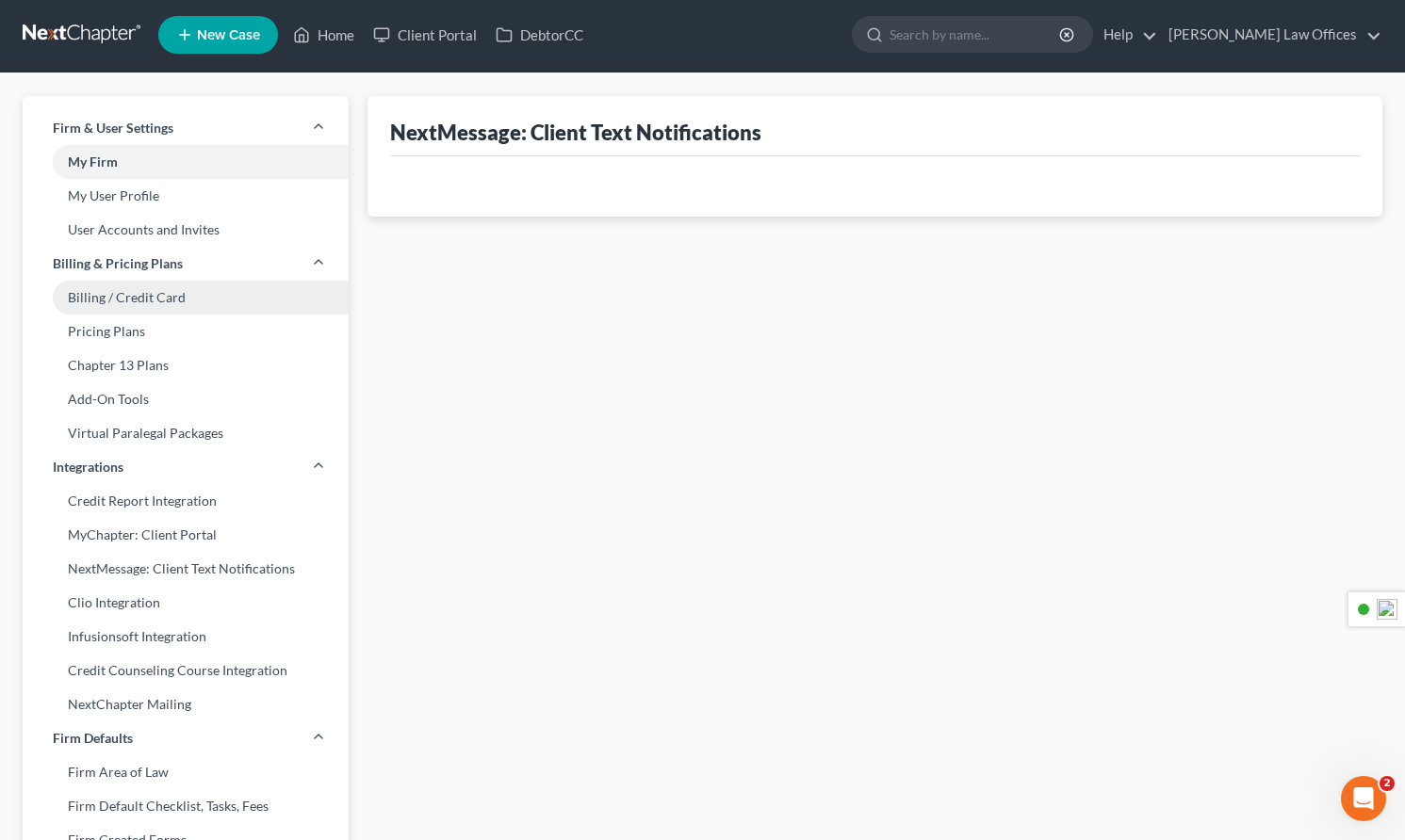
select select
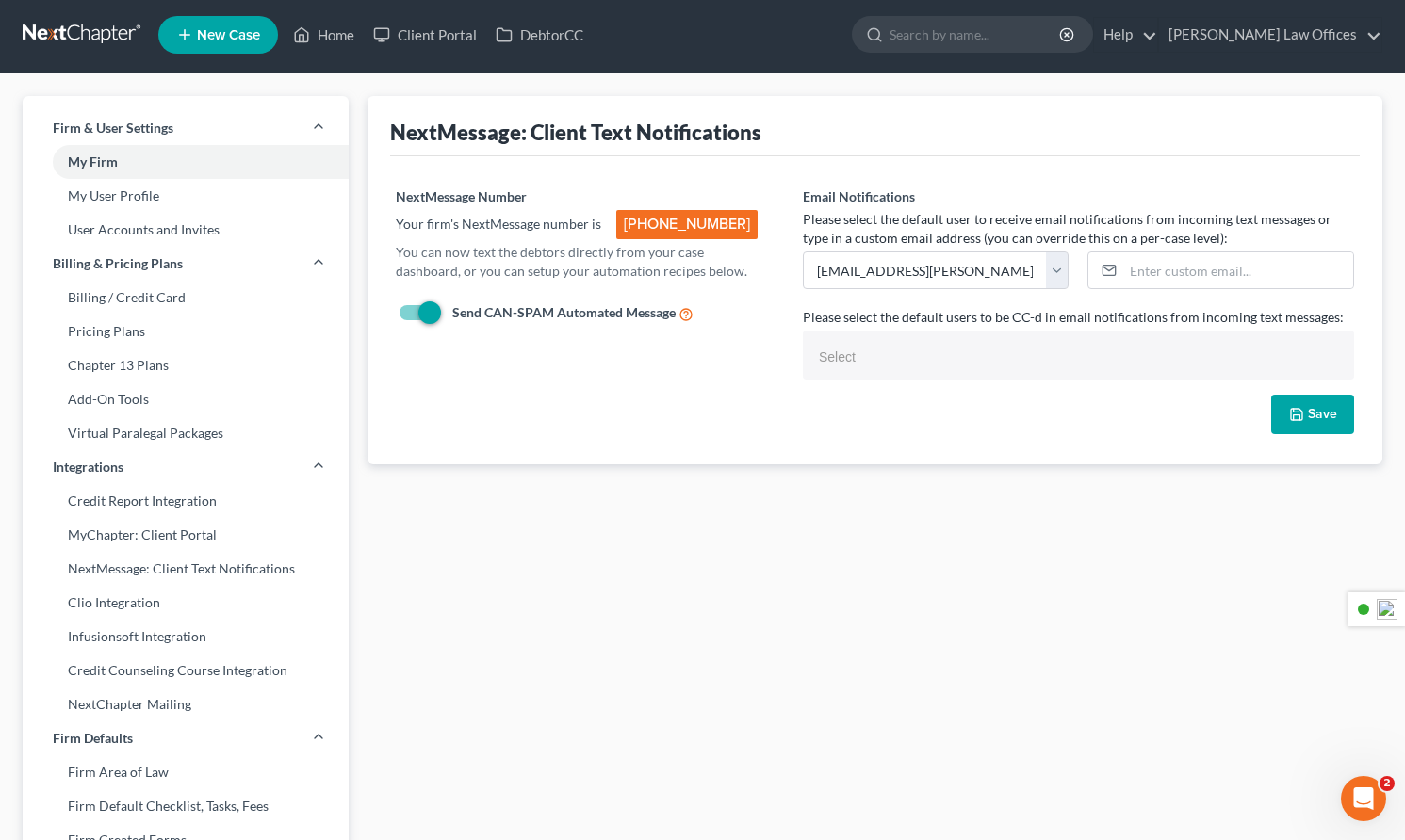
scroll to position [0, 0]
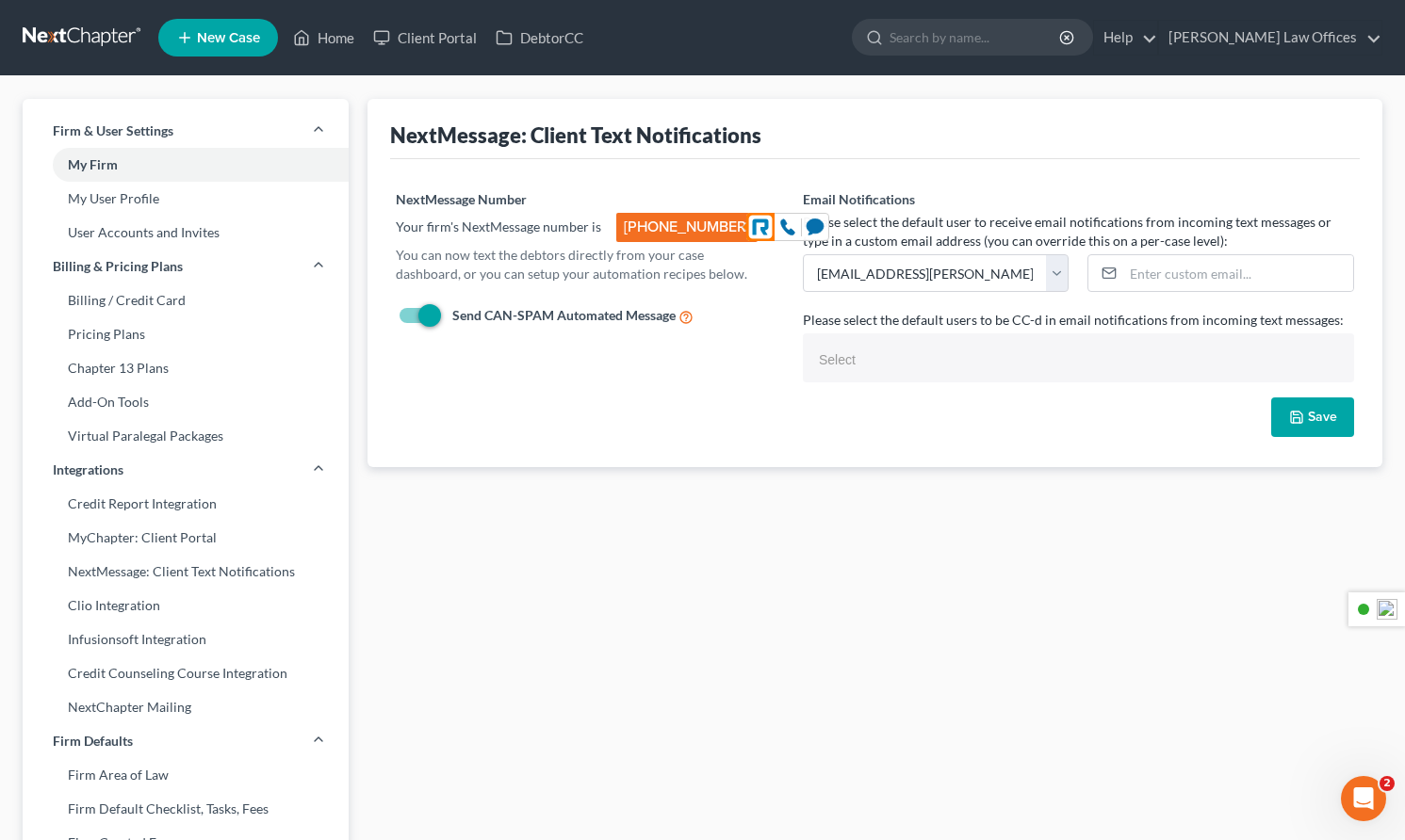
drag, startPoint x: 622, startPoint y: 227, endPoint x: 740, endPoint y: 231, distance: 118.1
click at [740, 231] on body "Home New Case Client Portal DebtorCC [PERSON_NAME] Law Offices [EMAIL_ADDRESS][…" at bounding box center [702, 697] width 1405 height 1395
copy span "[PHONE_NUMBER]"
click at [339, 37] on link "Home" at bounding box center [323, 38] width 80 height 34
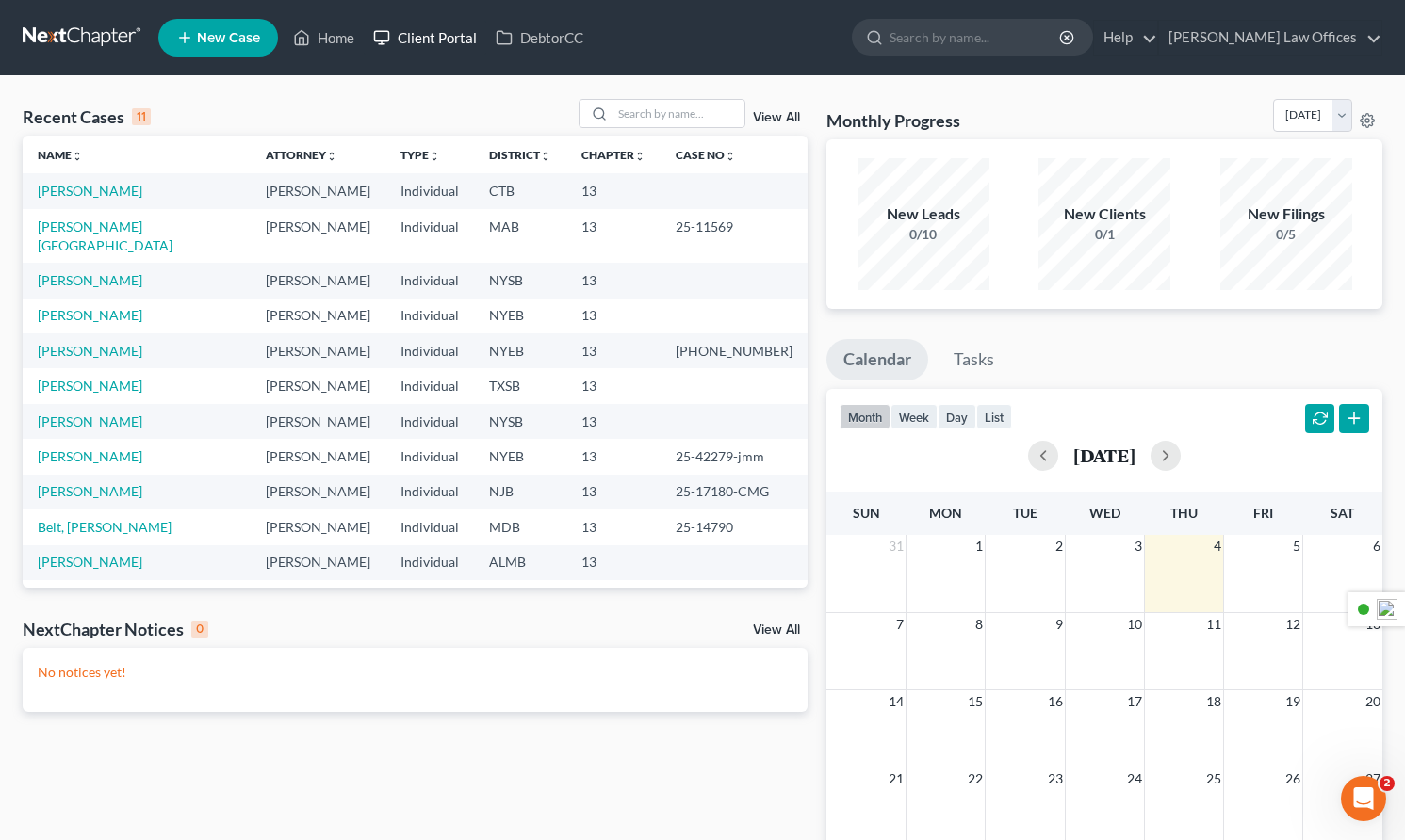
click at [446, 39] on link "Client Portal" at bounding box center [424, 38] width 122 height 34
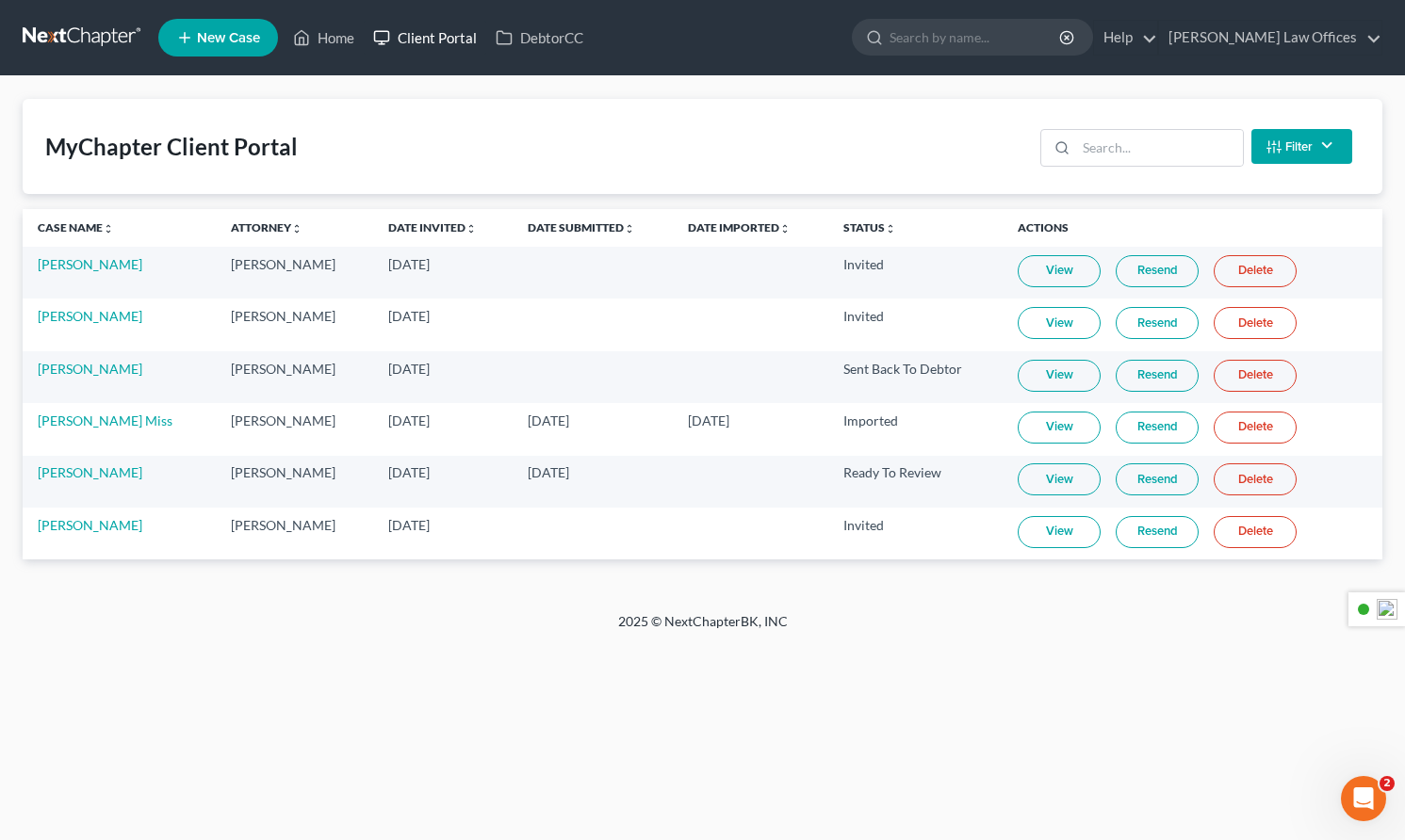
click at [405, 35] on link "Client Portal" at bounding box center [424, 38] width 122 height 34
click at [79, 322] on link "[PERSON_NAME]" at bounding box center [91, 316] width 105 height 16
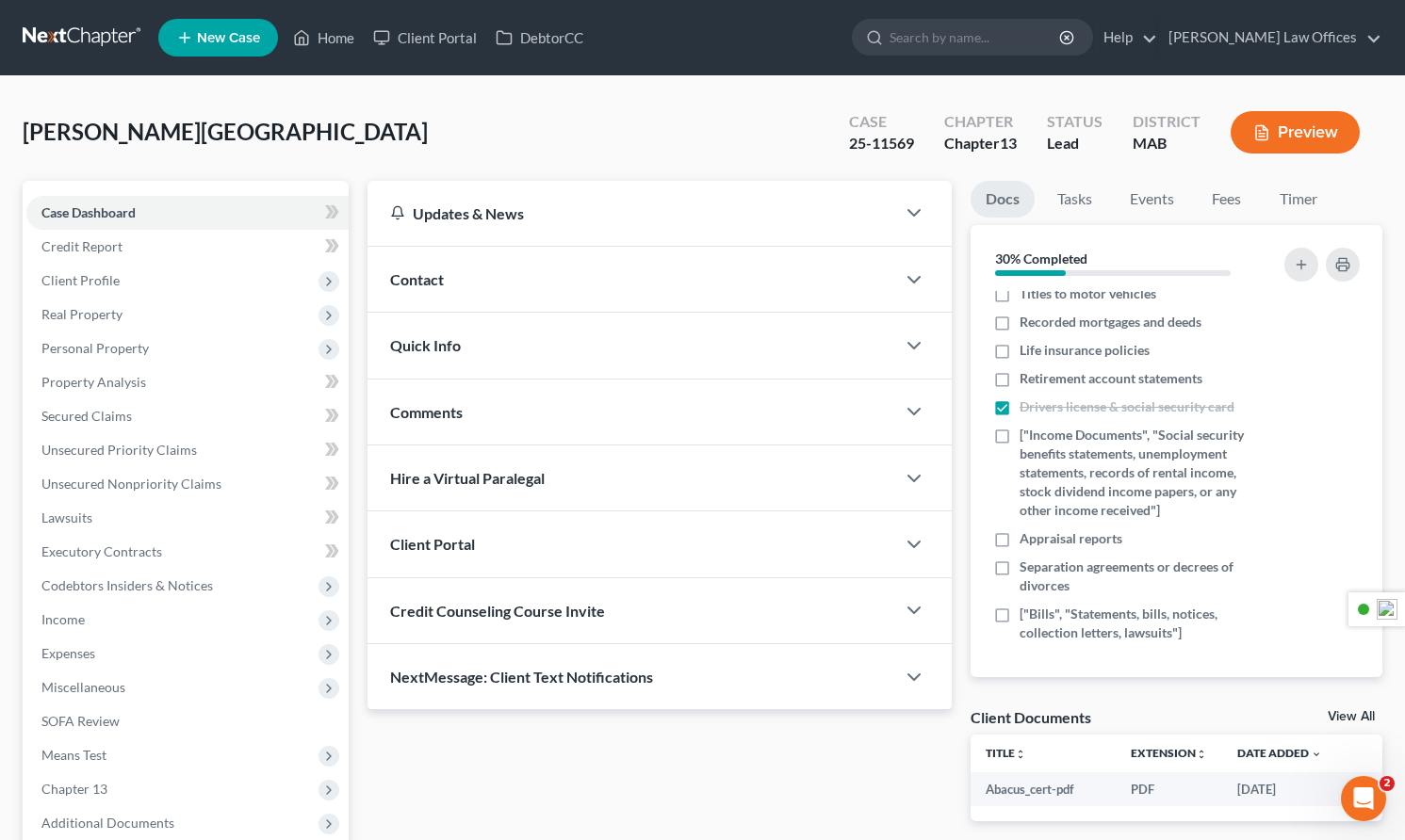
click at [604, 679] on span "NextMessage: Client Text Notifications" at bounding box center [522, 676] width 263 height 18
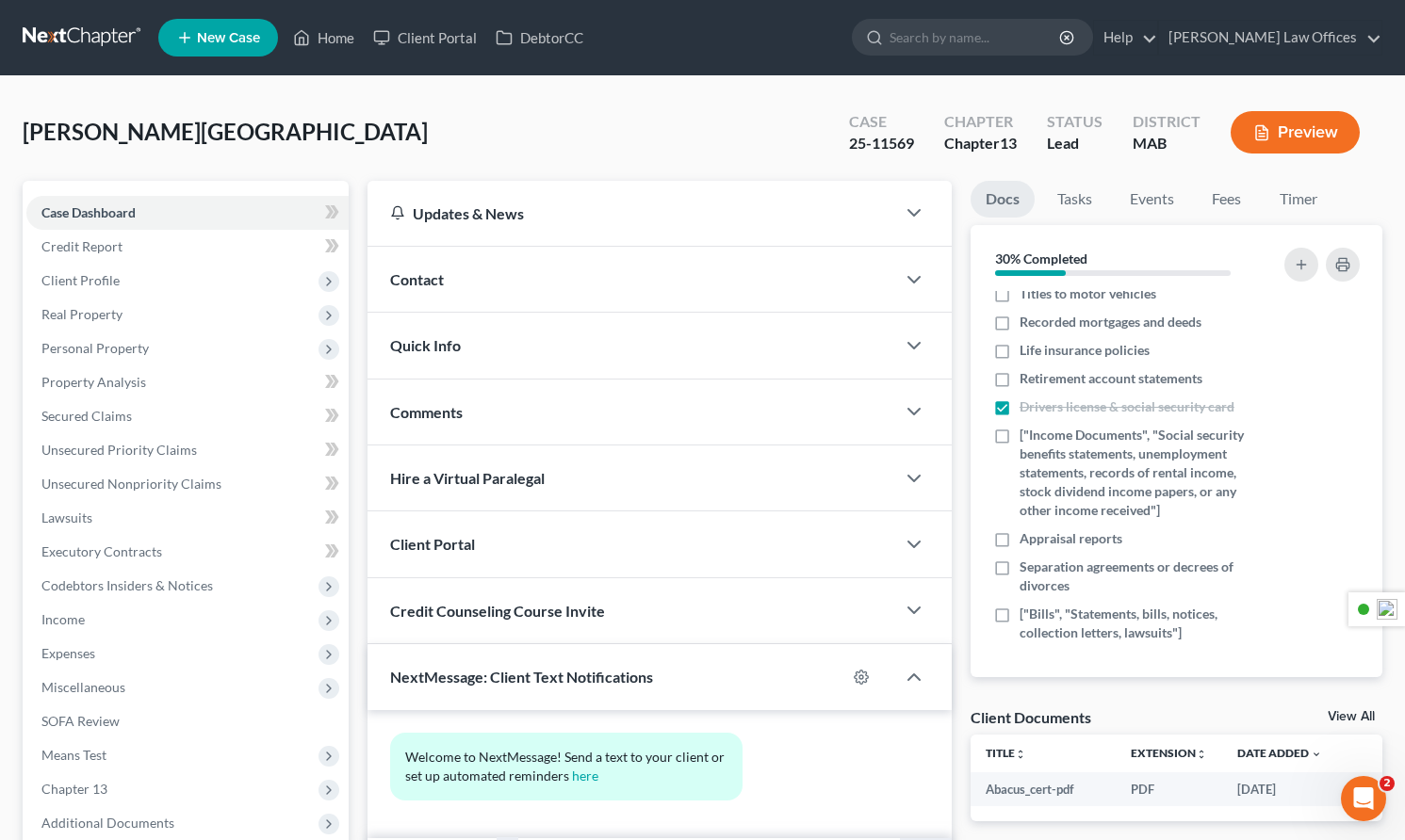
scroll to position [227, 0]
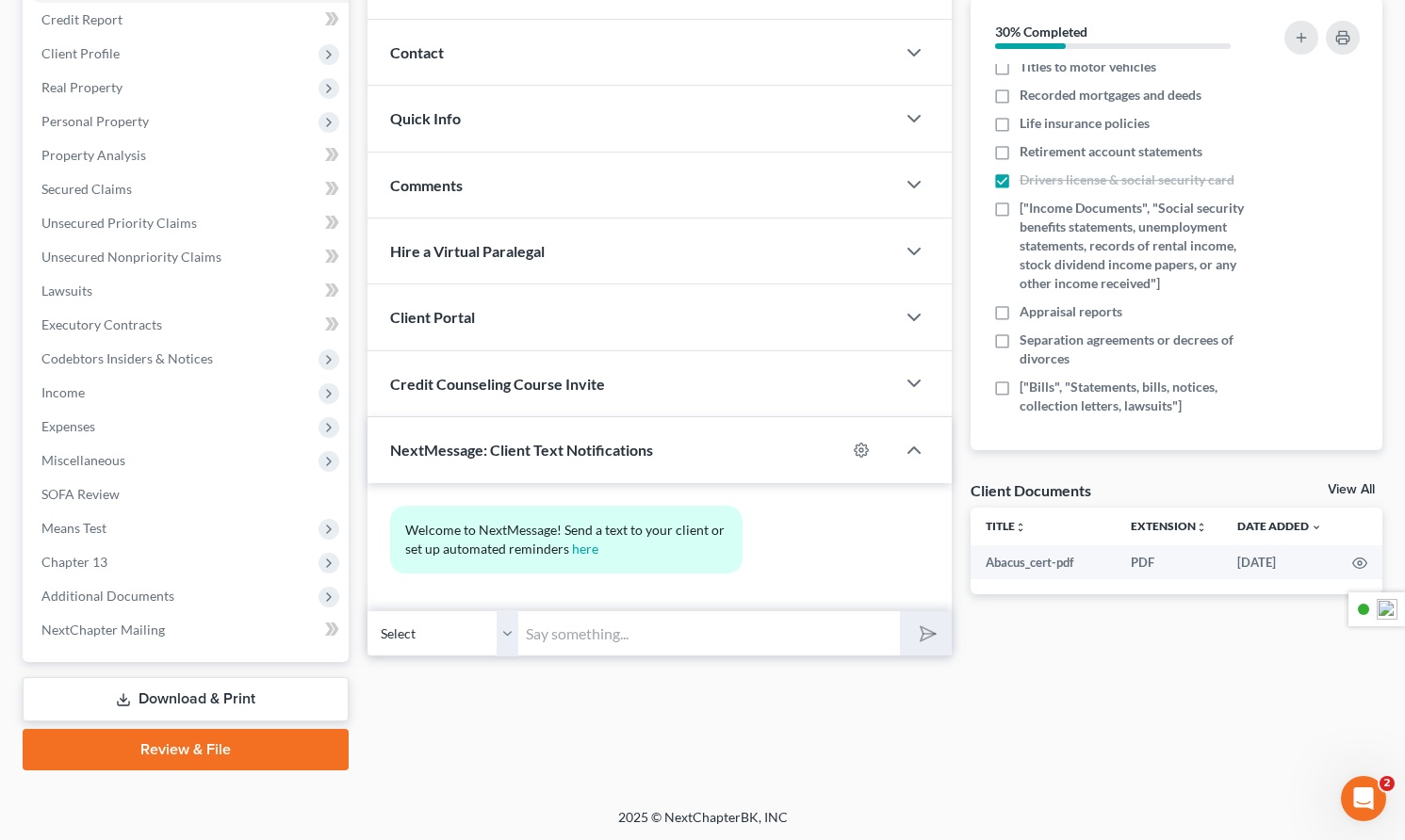
click at [579, 636] on input "text" at bounding box center [709, 633] width 382 height 46
type input "[PERSON_NAME], its [PERSON_NAME] from my computer. Just checking in to make sur…"
click at [931, 633] on icon "submit" at bounding box center [923, 634] width 27 height 27
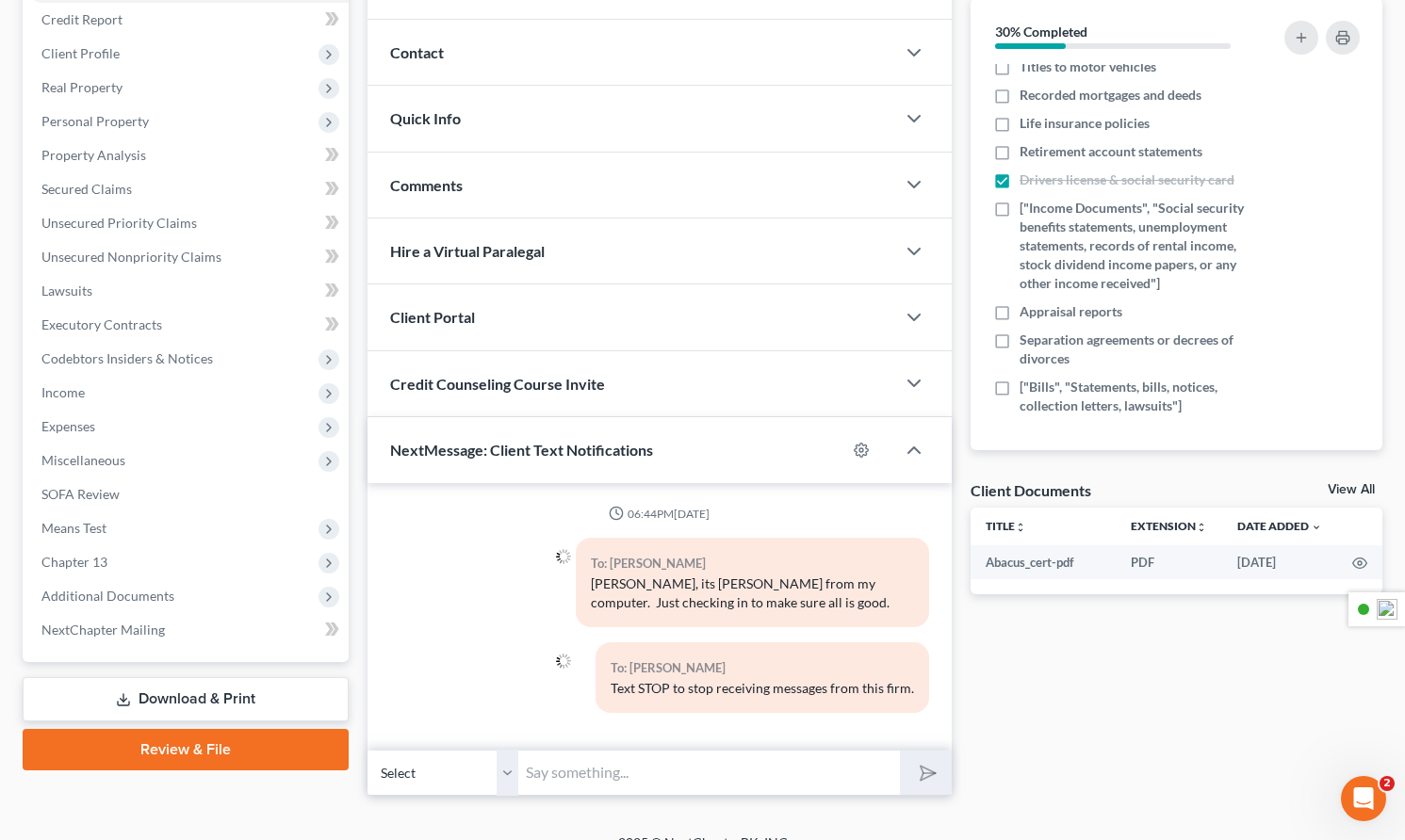
click at [568, 769] on input "text" at bounding box center [709, 772] width 382 height 46
type input "I am going to call the court [DATE] to make sure the date for the trustee meeti…"
click at [899, 750] on button "submit" at bounding box center [925, 772] width 52 height 44
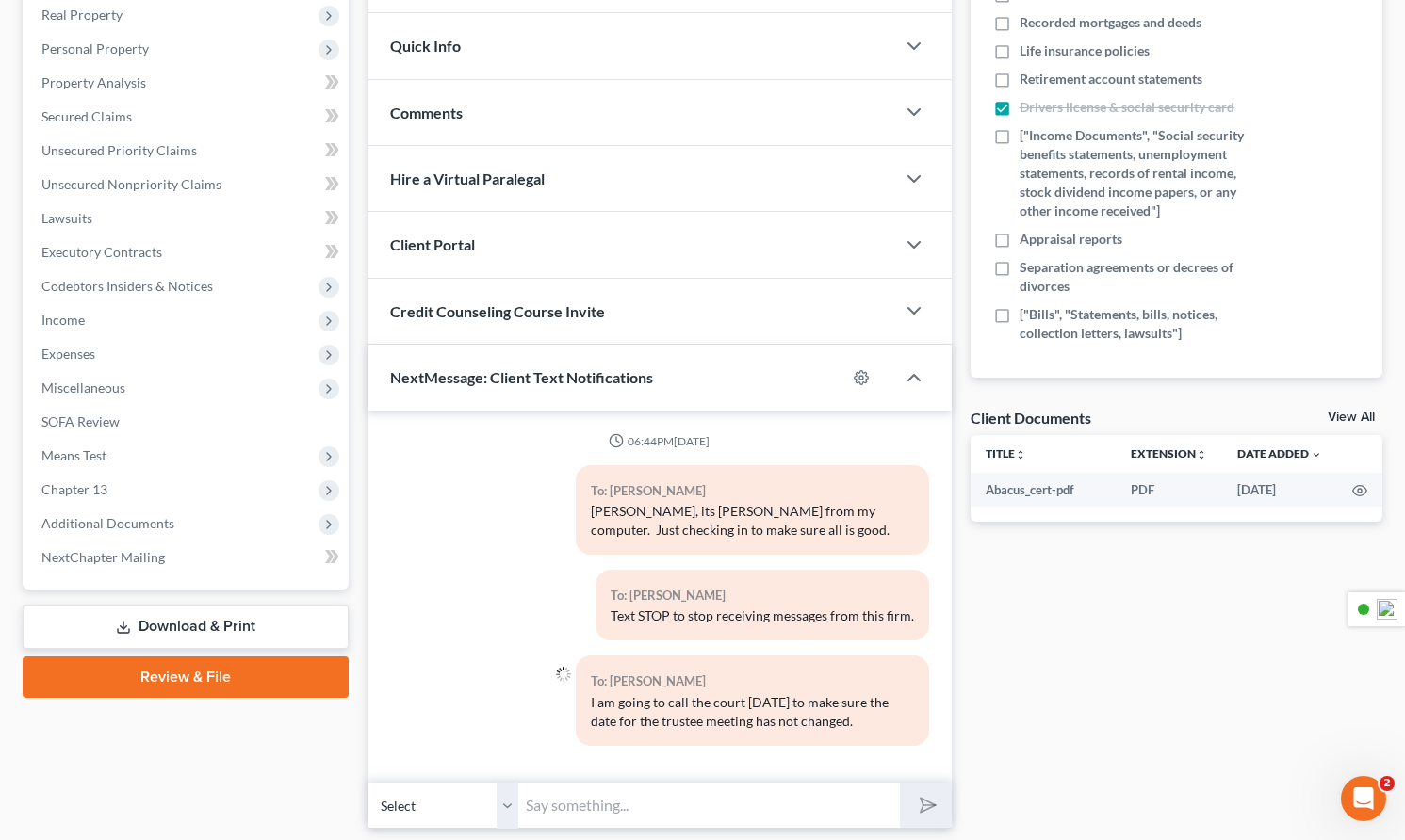
scroll to position [358, 0]
